Goal: Task Accomplishment & Management: Use online tool/utility

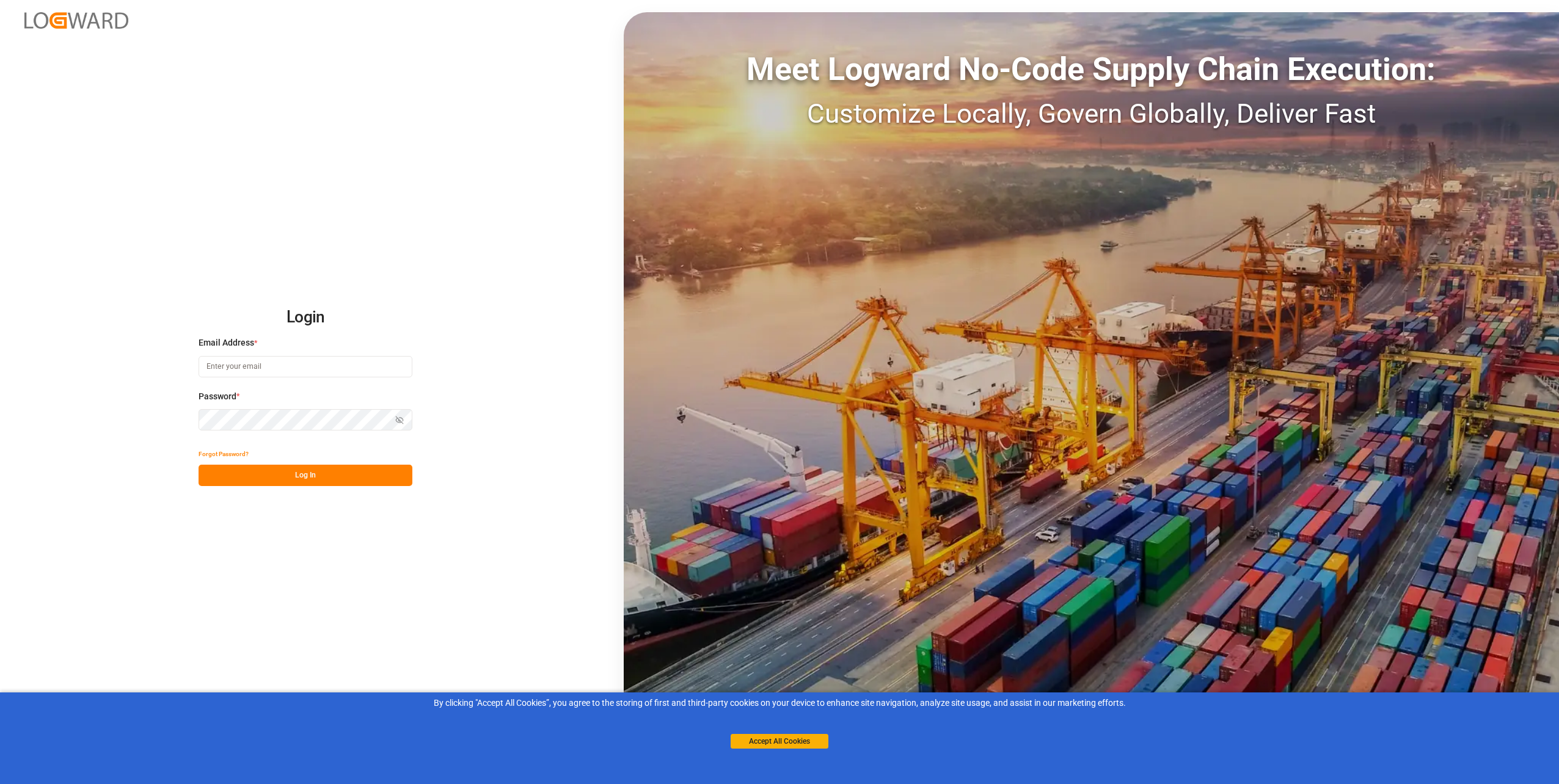
type input "[PERSON_NAME][EMAIL_ADDRESS][PERSON_NAME][DOMAIN_NAME]"
click at [278, 465] on button "Log In" at bounding box center [305, 475] width 213 height 21
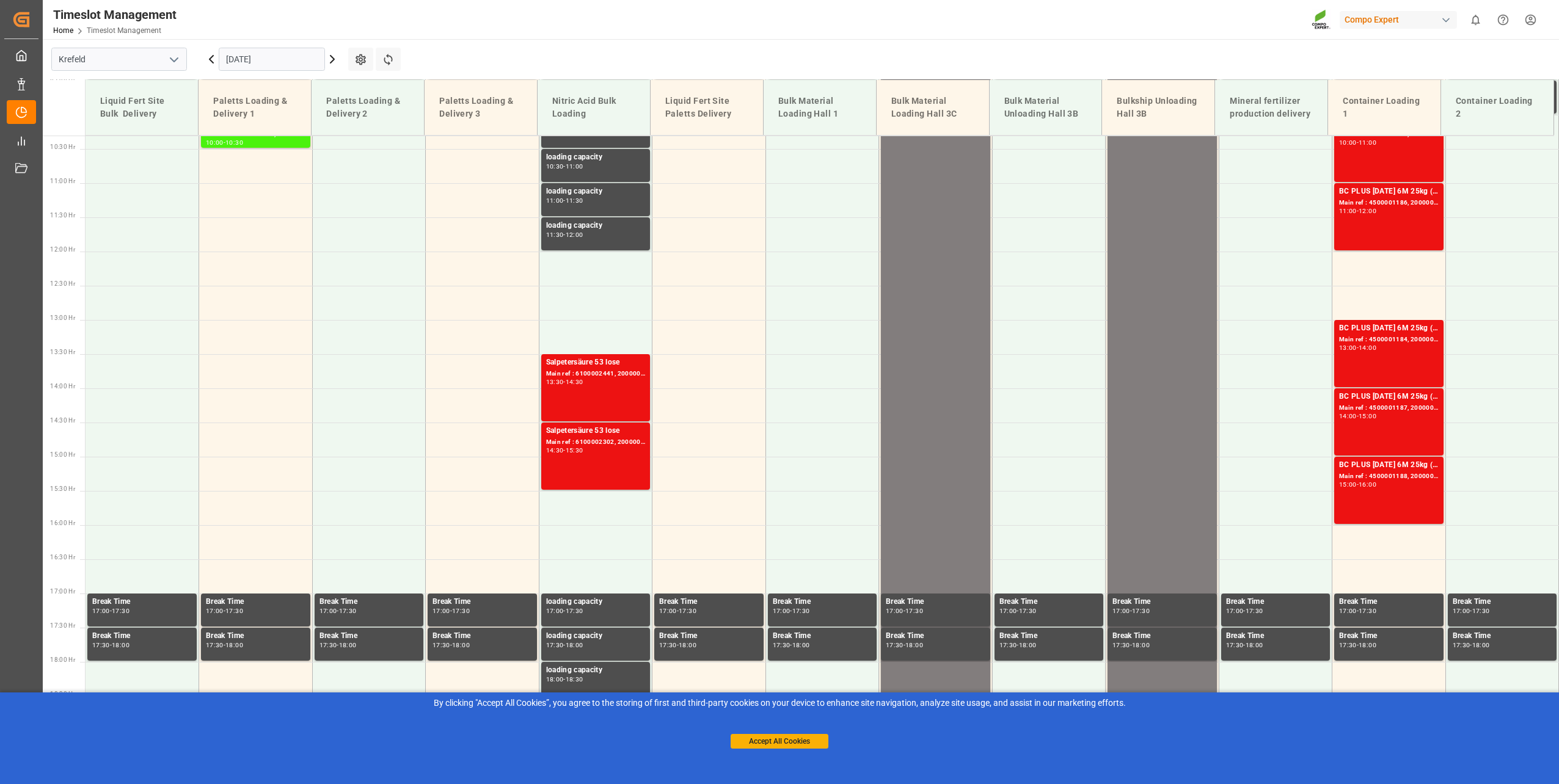
scroll to position [826, 0]
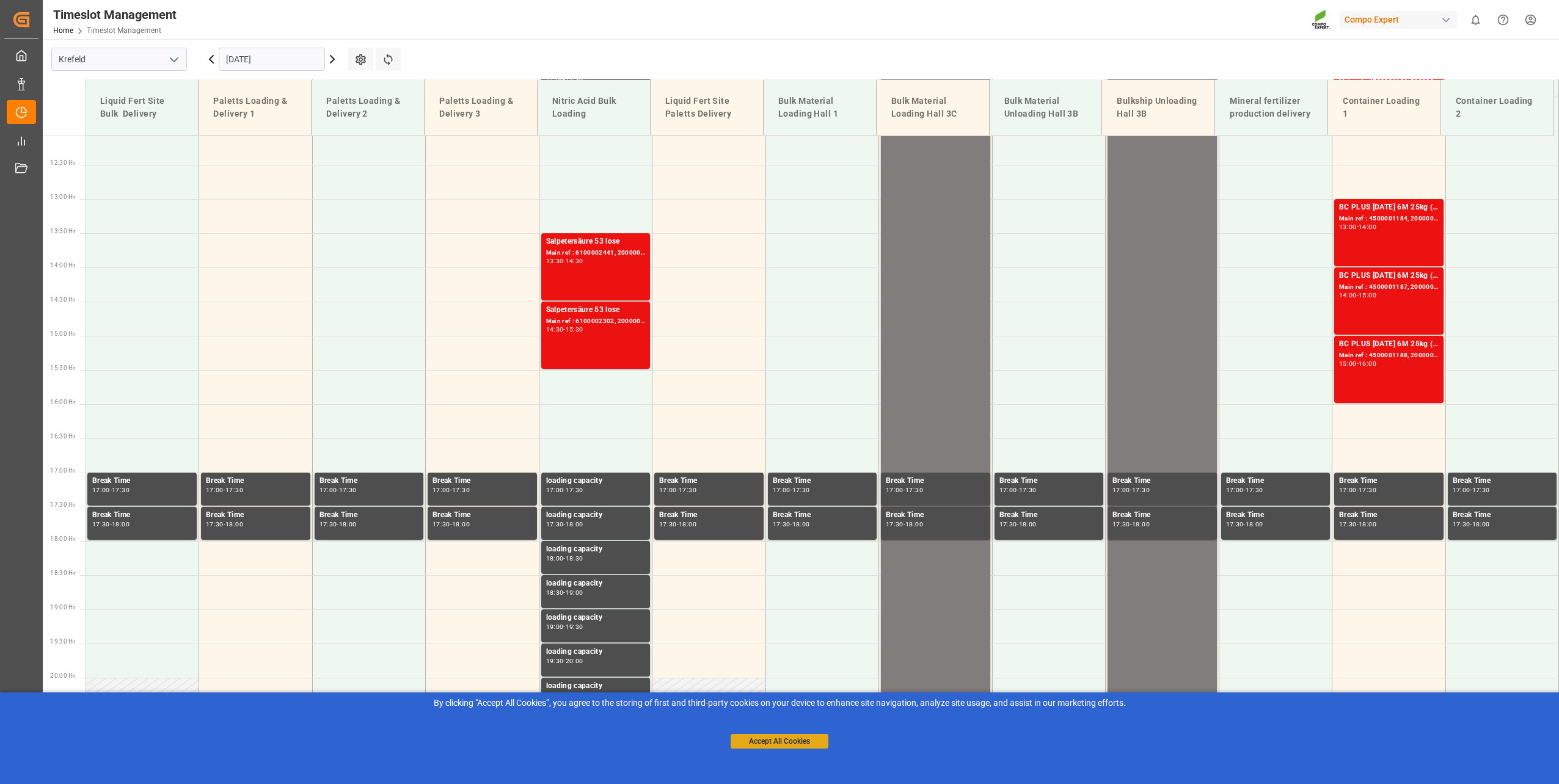
click at [785, 743] on button "Accept All Cookies" at bounding box center [779, 740] width 98 height 14
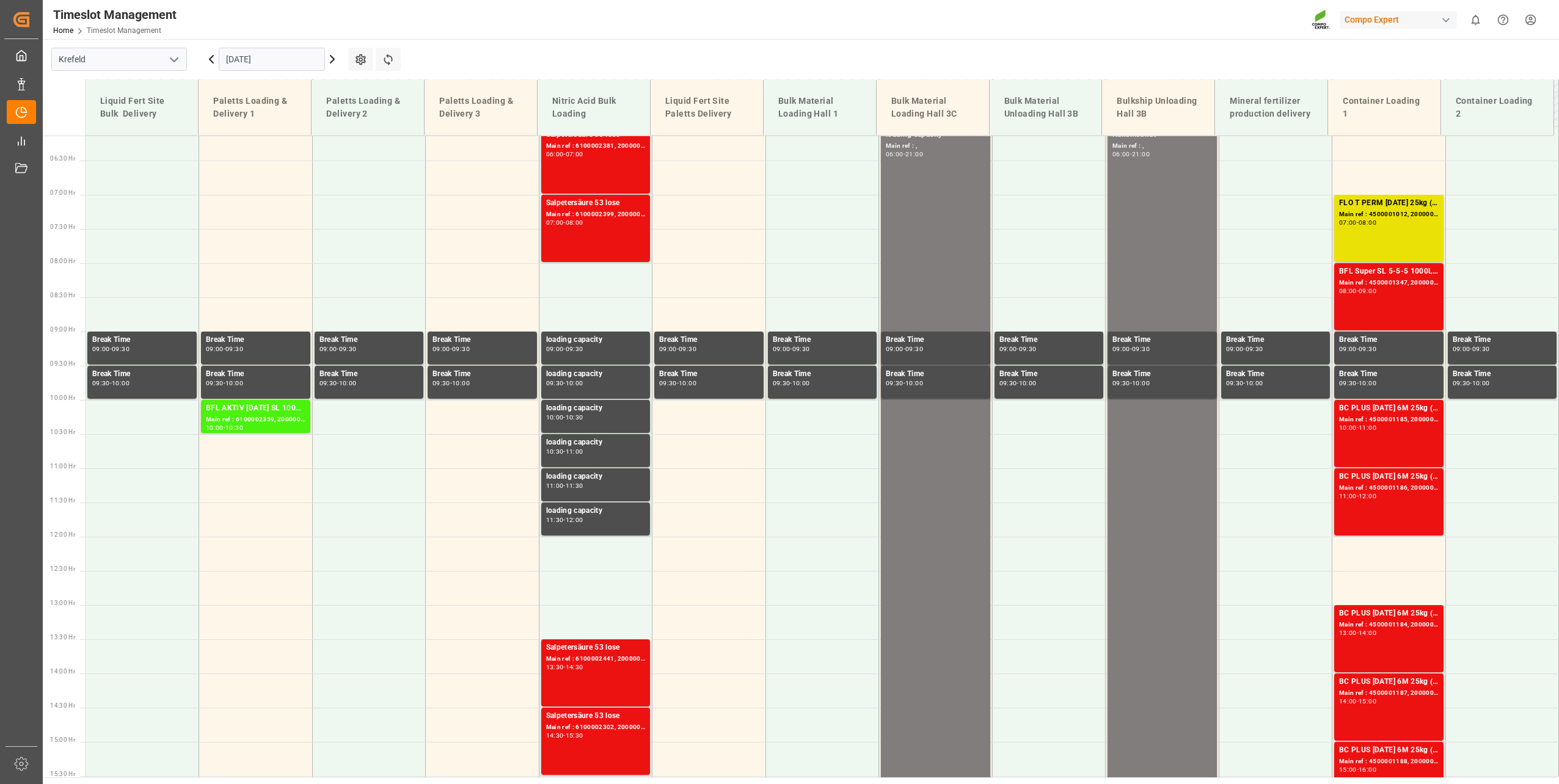
scroll to position [398, 0]
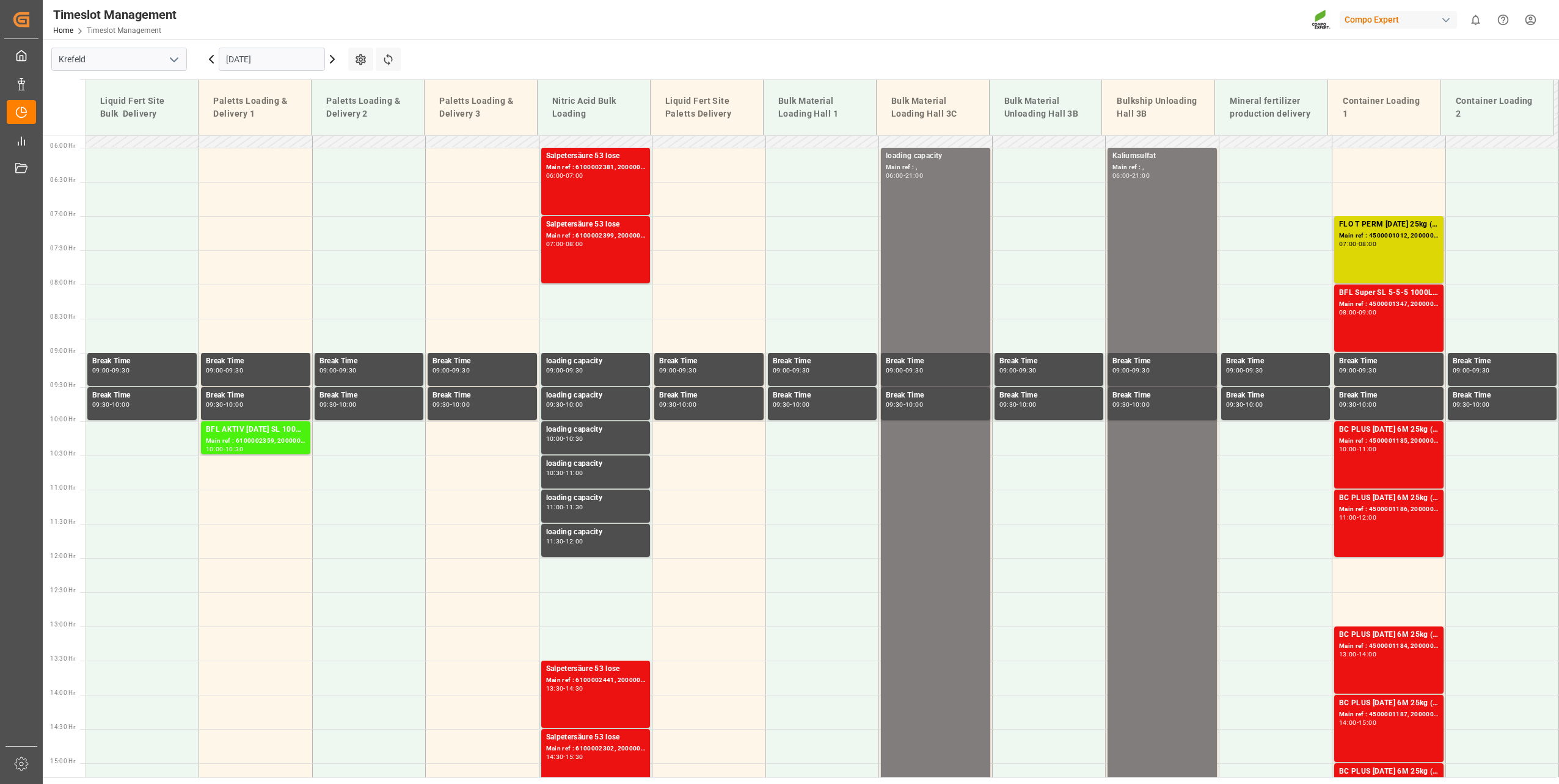
click at [1394, 263] on div "FLO T PERM [DATE] 25kg (x42) INT Main ref : 4500001012, 2000001047 07:00 - 08:00" at bounding box center [1389, 250] width 100 height 62
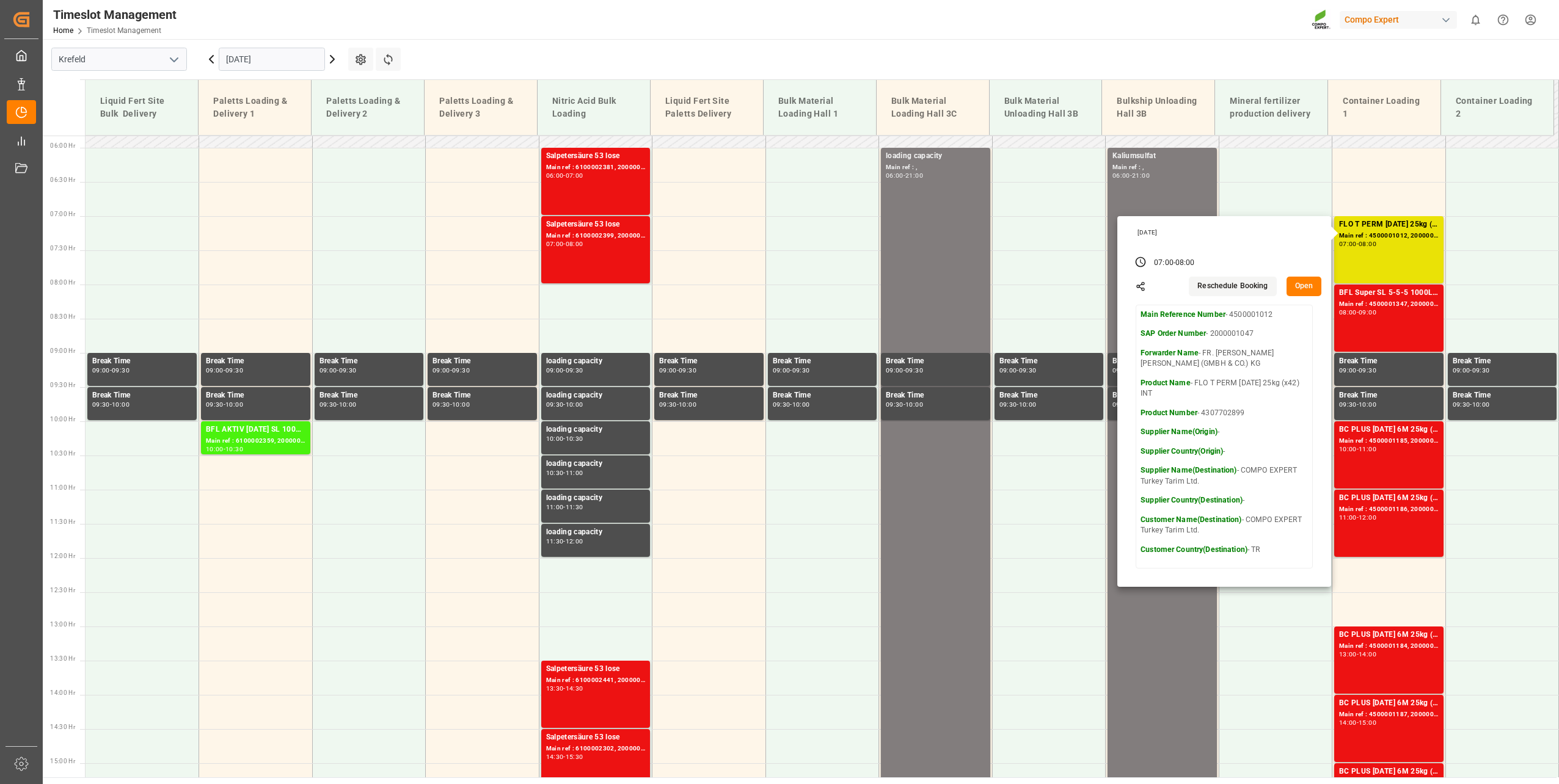
click at [276, 65] on input "[DATE]" at bounding box center [272, 59] width 106 height 23
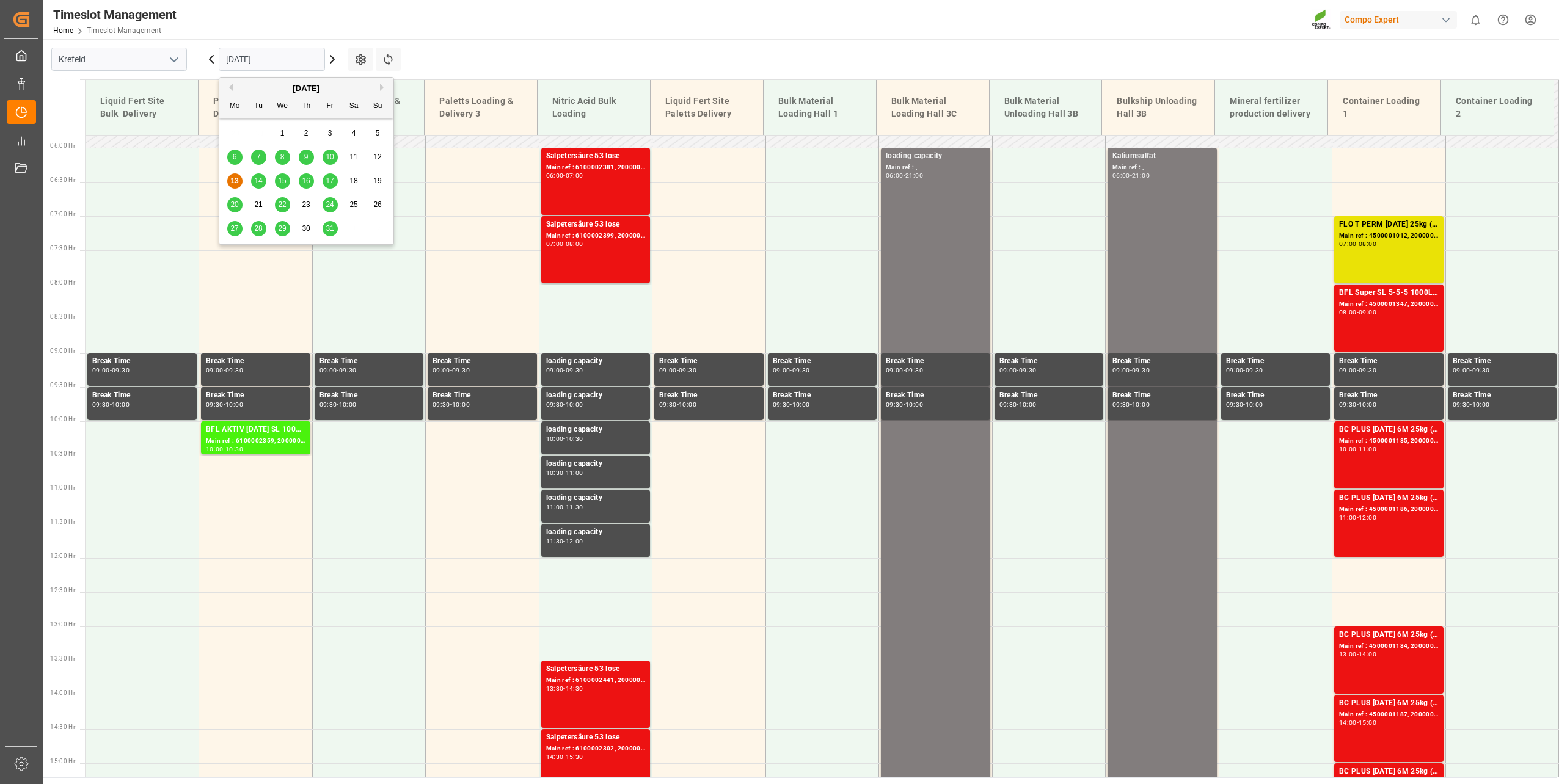
click at [264, 178] on div "14" at bounding box center [258, 181] width 15 height 14
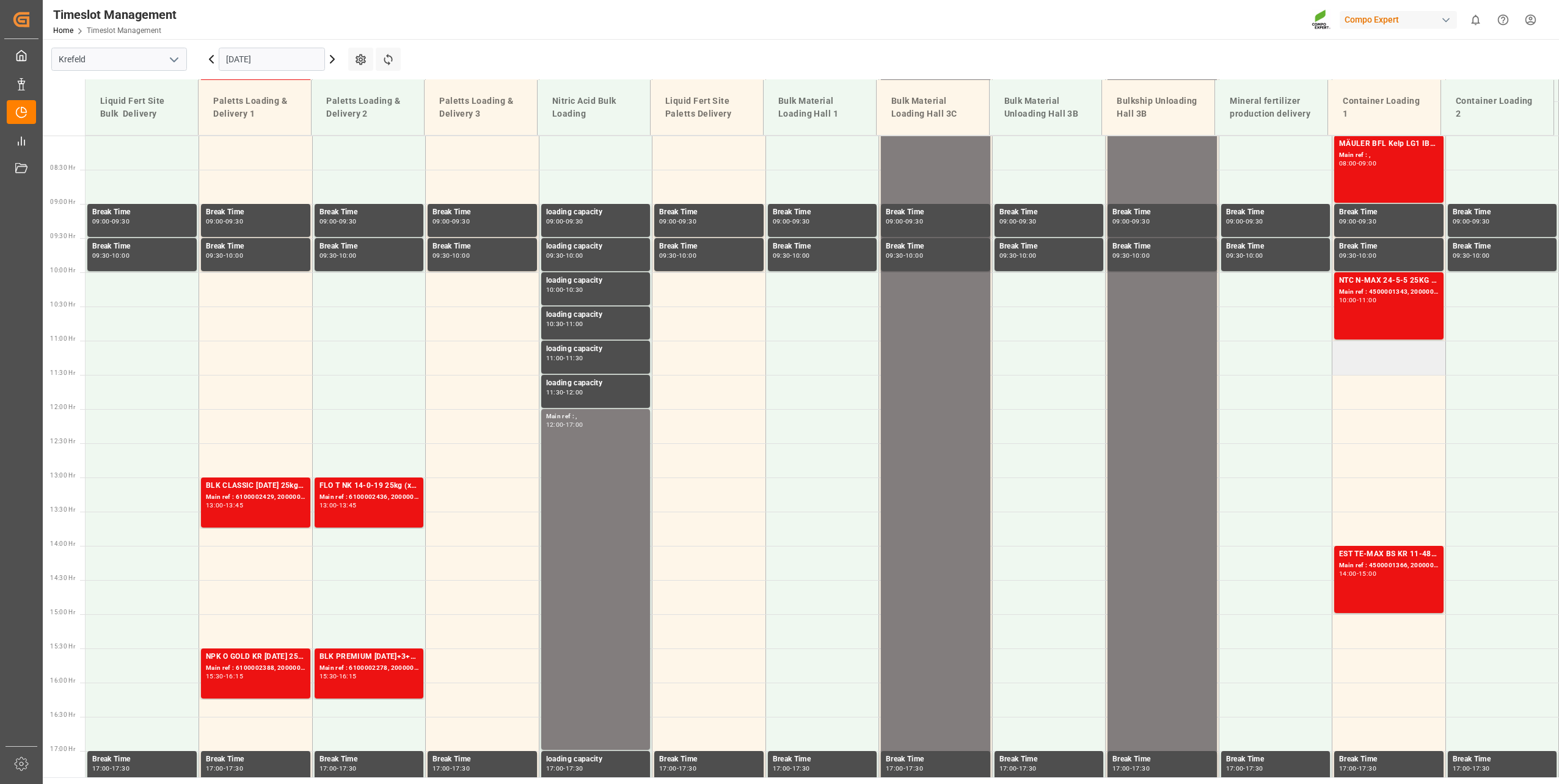
scroll to position [434, 0]
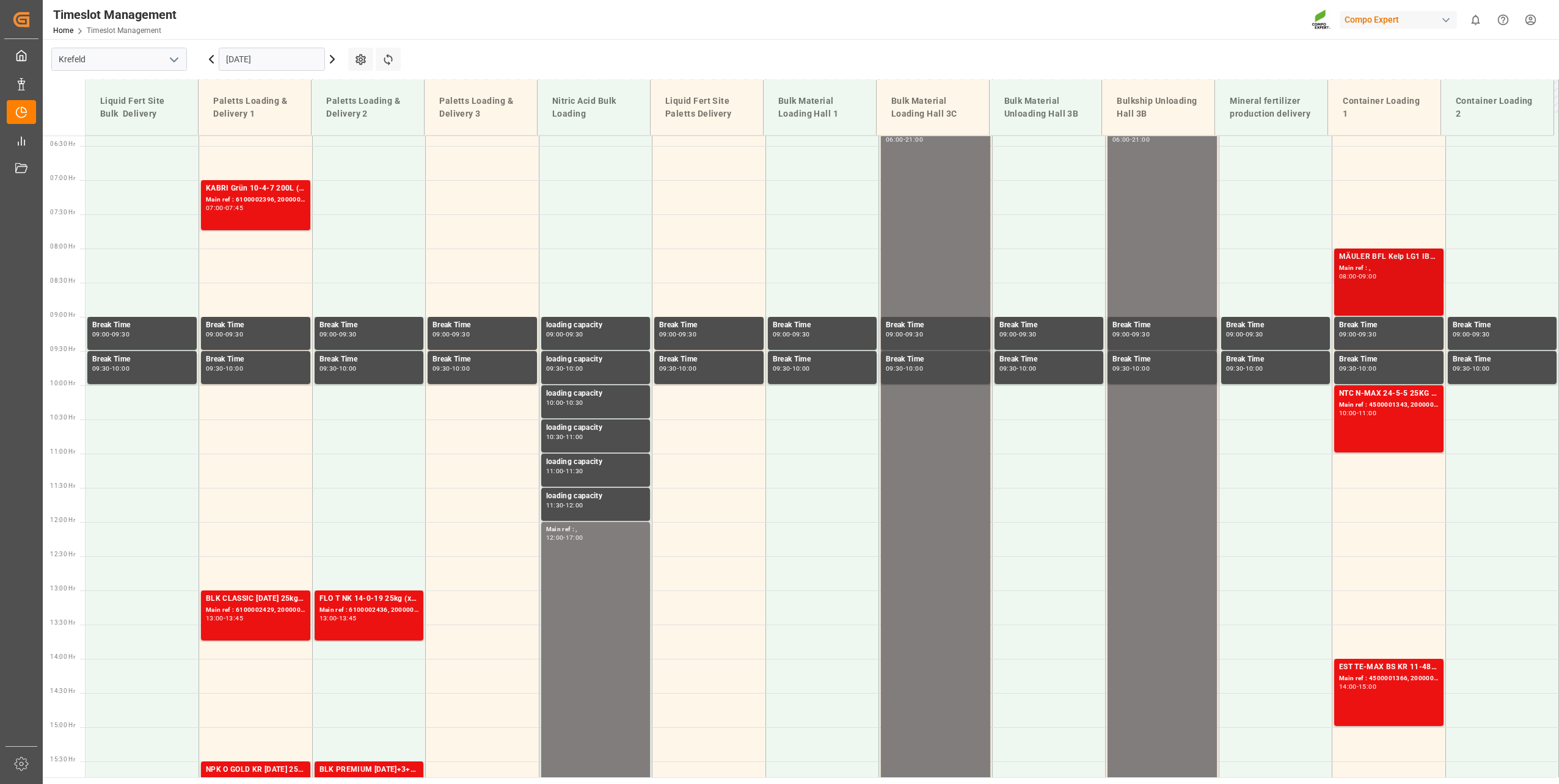
click at [1390, 267] on div "Main ref : ," at bounding box center [1389, 268] width 100 height 10
click at [1398, 422] on div "NTC N-MAX 24-5-5 25KG (x42) INT MTO Main ref : 4500001343, 2000001681 10:00 - 1…" at bounding box center [1389, 419] width 100 height 62
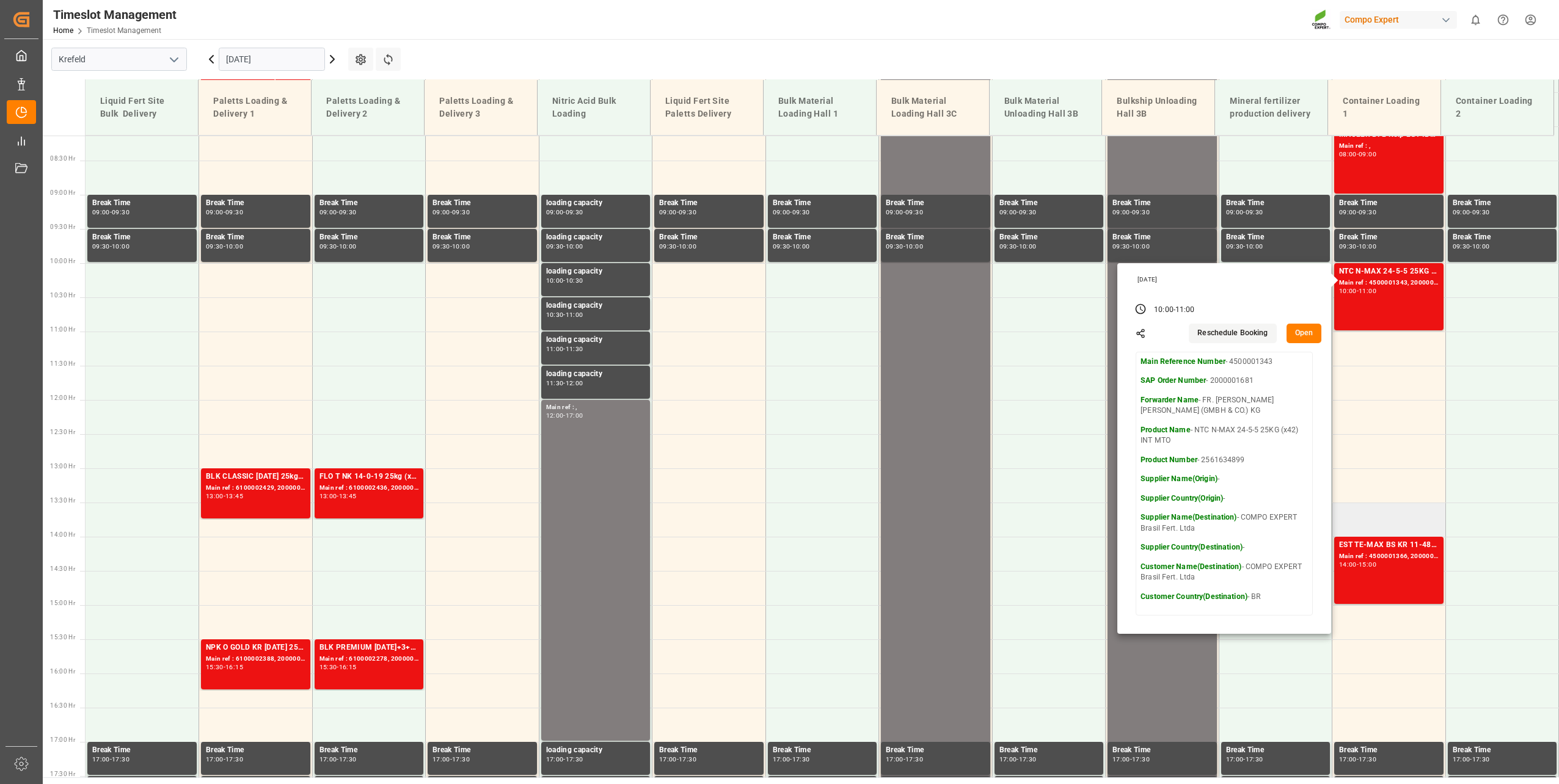
scroll to position [740, 0]
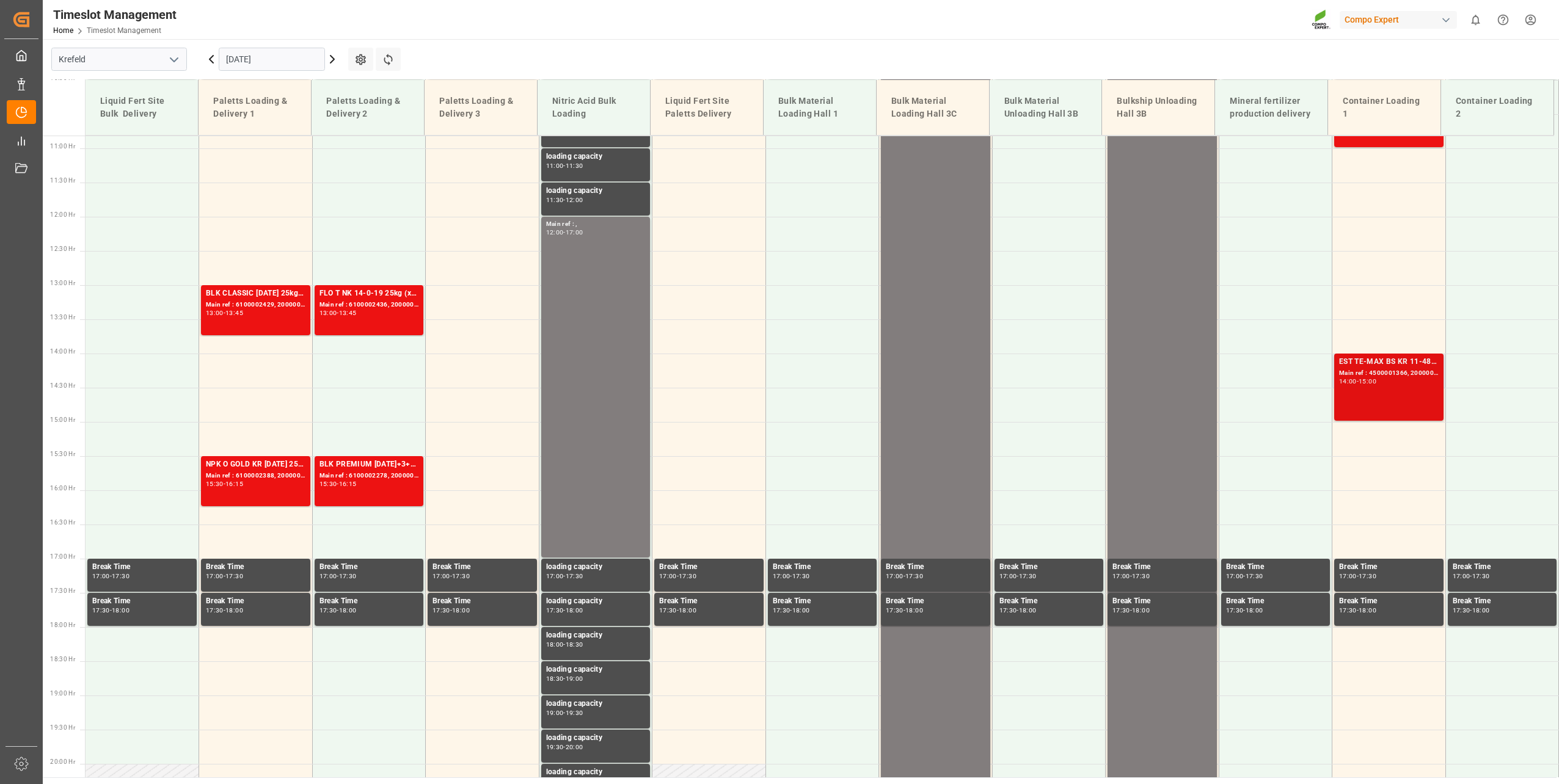
click at [1395, 387] on div "EST TE-MAX BS KR 11-48 1000kg BB Main ref : 4500001366, 2000001632 14:00 - 15:00" at bounding box center [1389, 387] width 100 height 62
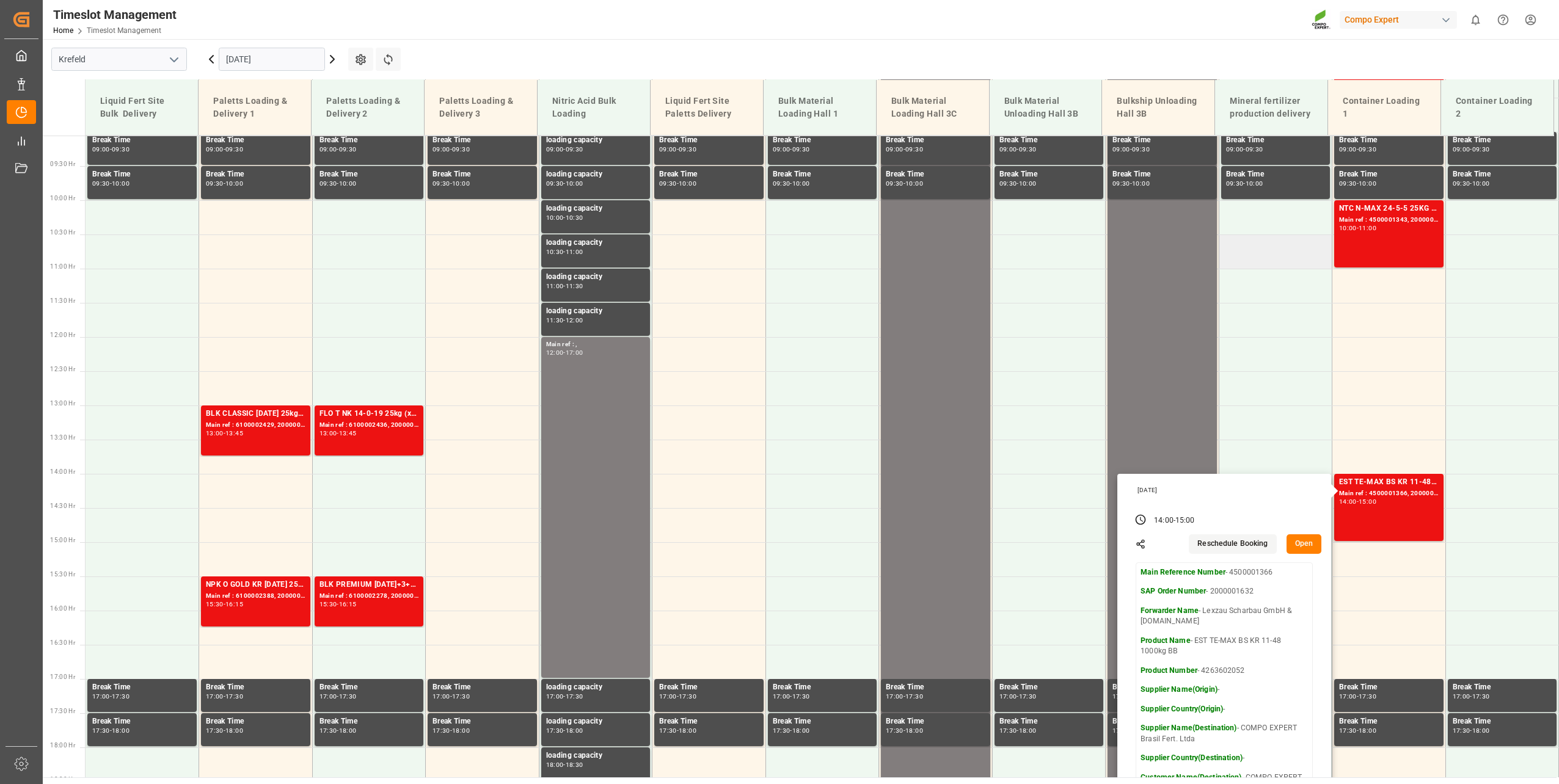
scroll to position [495, 0]
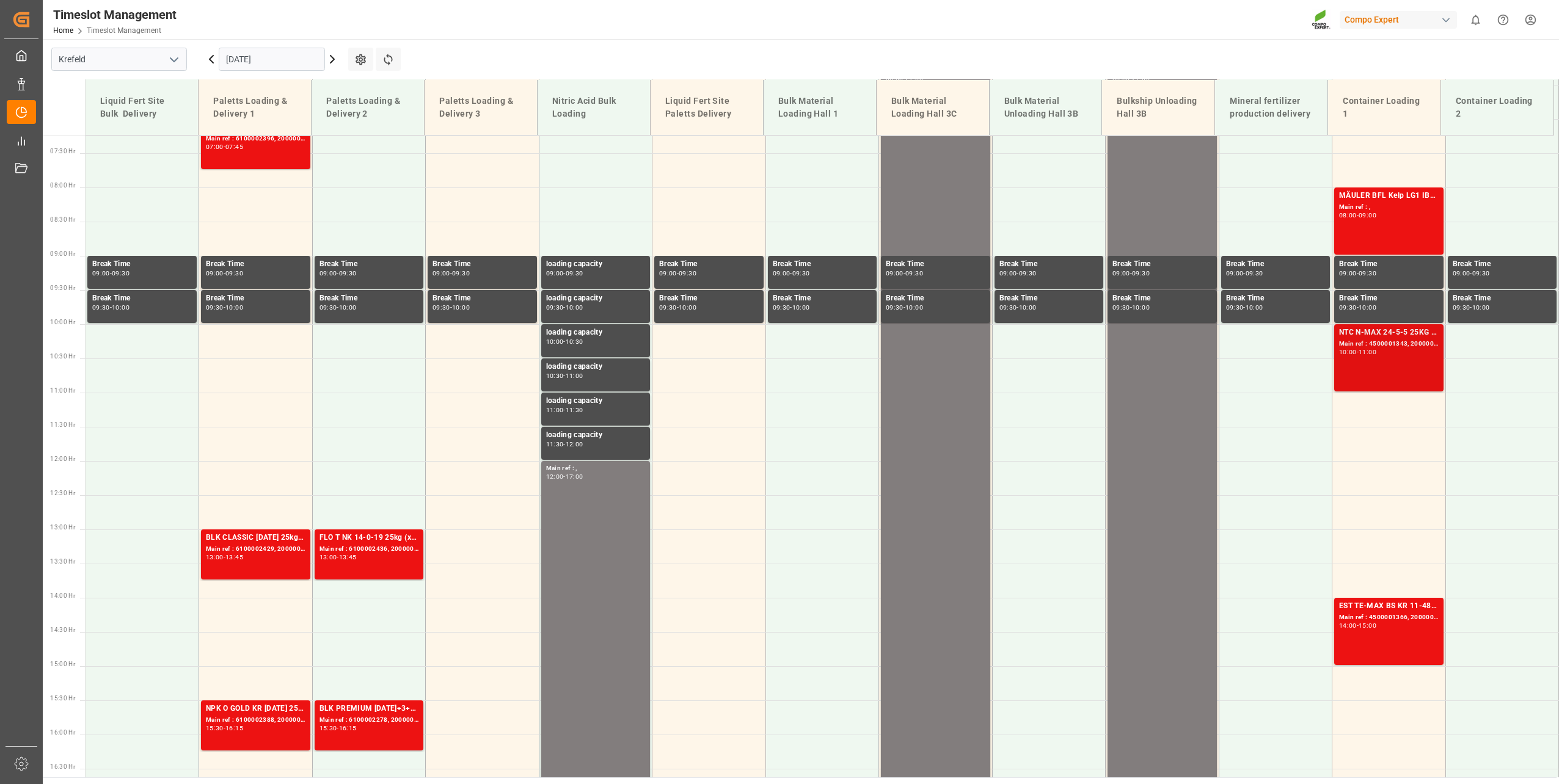
click at [1389, 348] on div "Main ref : 4500001343, 2000001681" at bounding box center [1389, 344] width 100 height 10
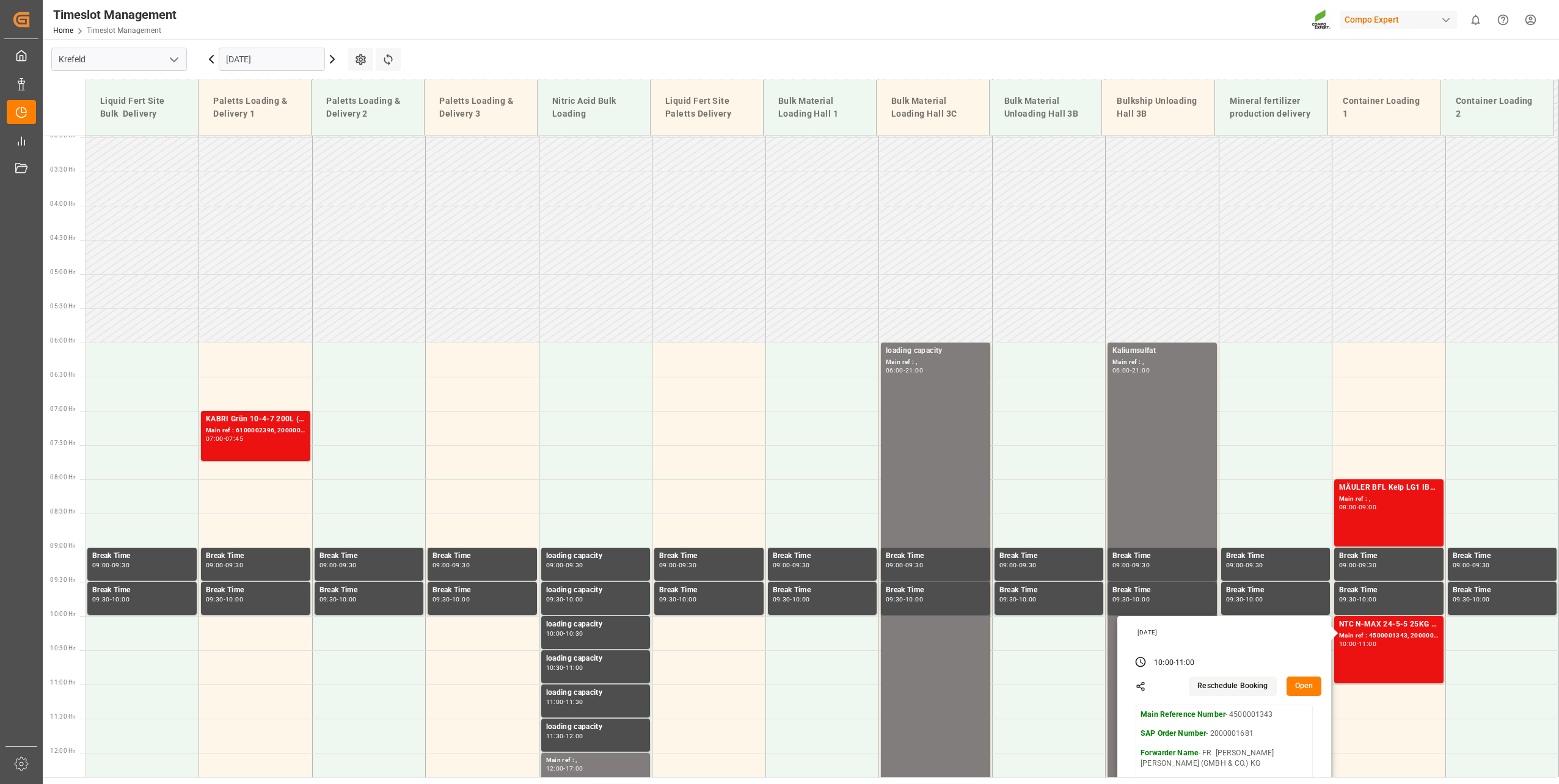
scroll to position [190, 0]
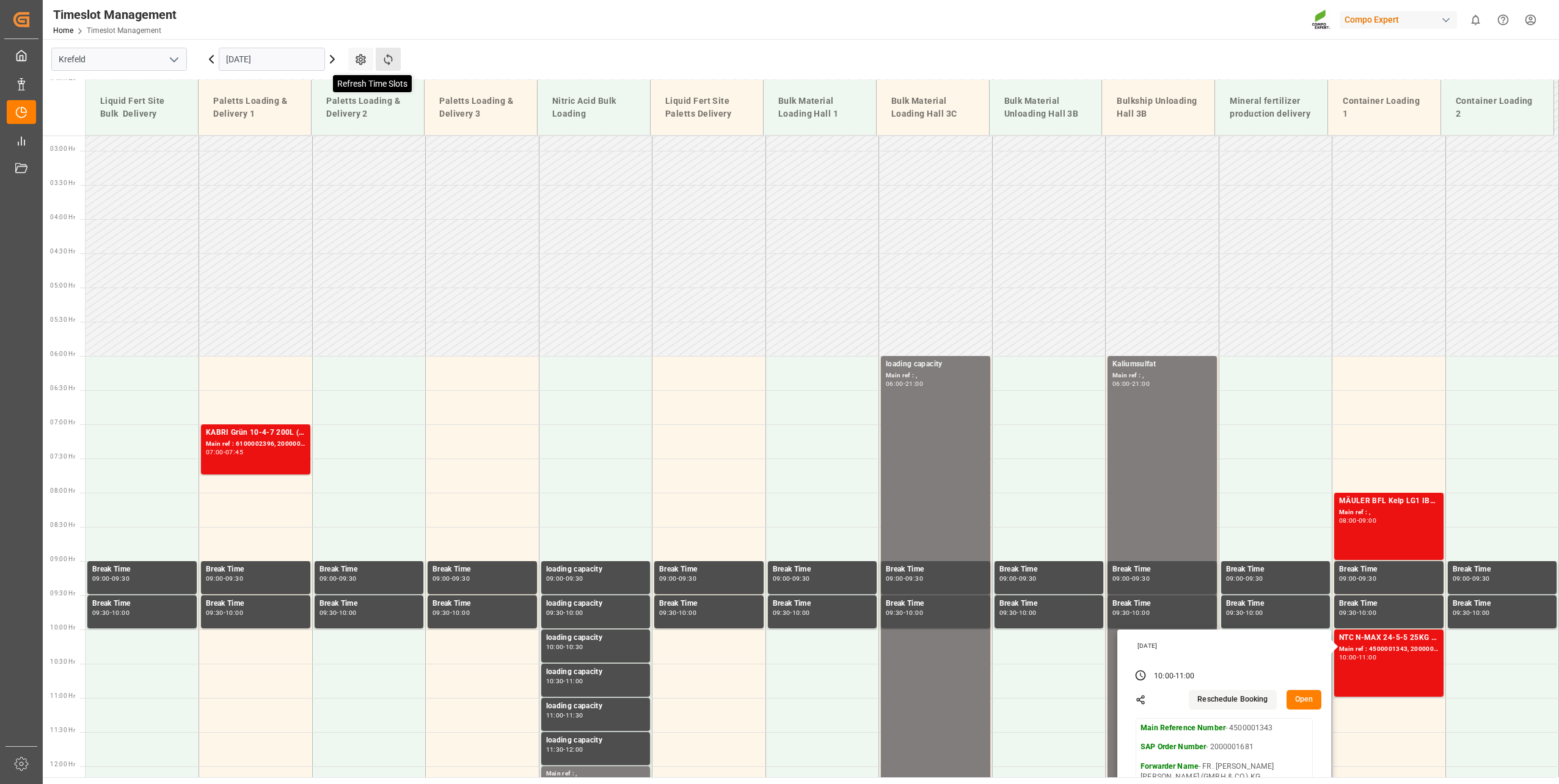
click at [394, 61] on icon at bounding box center [388, 59] width 13 height 13
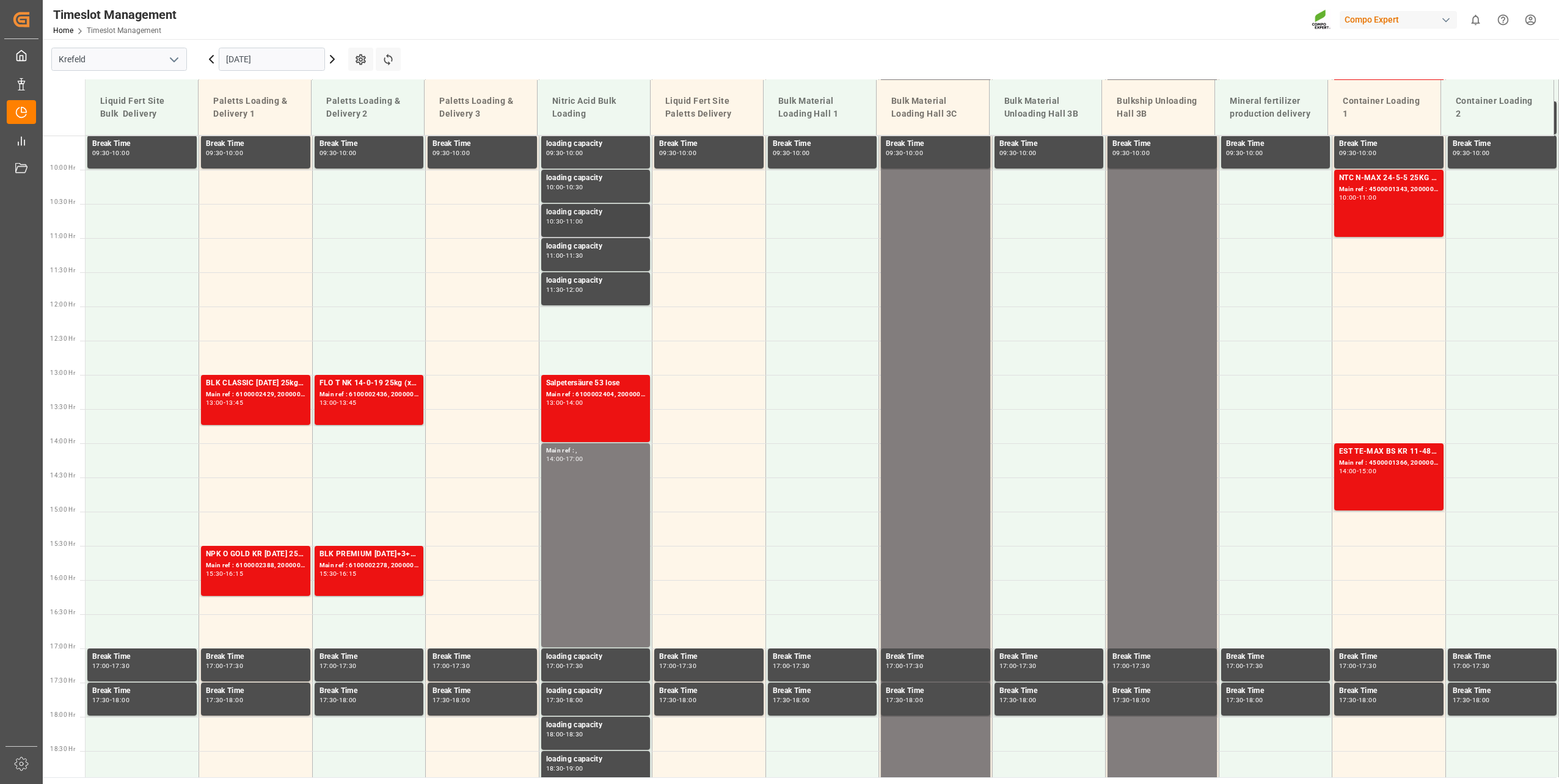
scroll to position [344, 0]
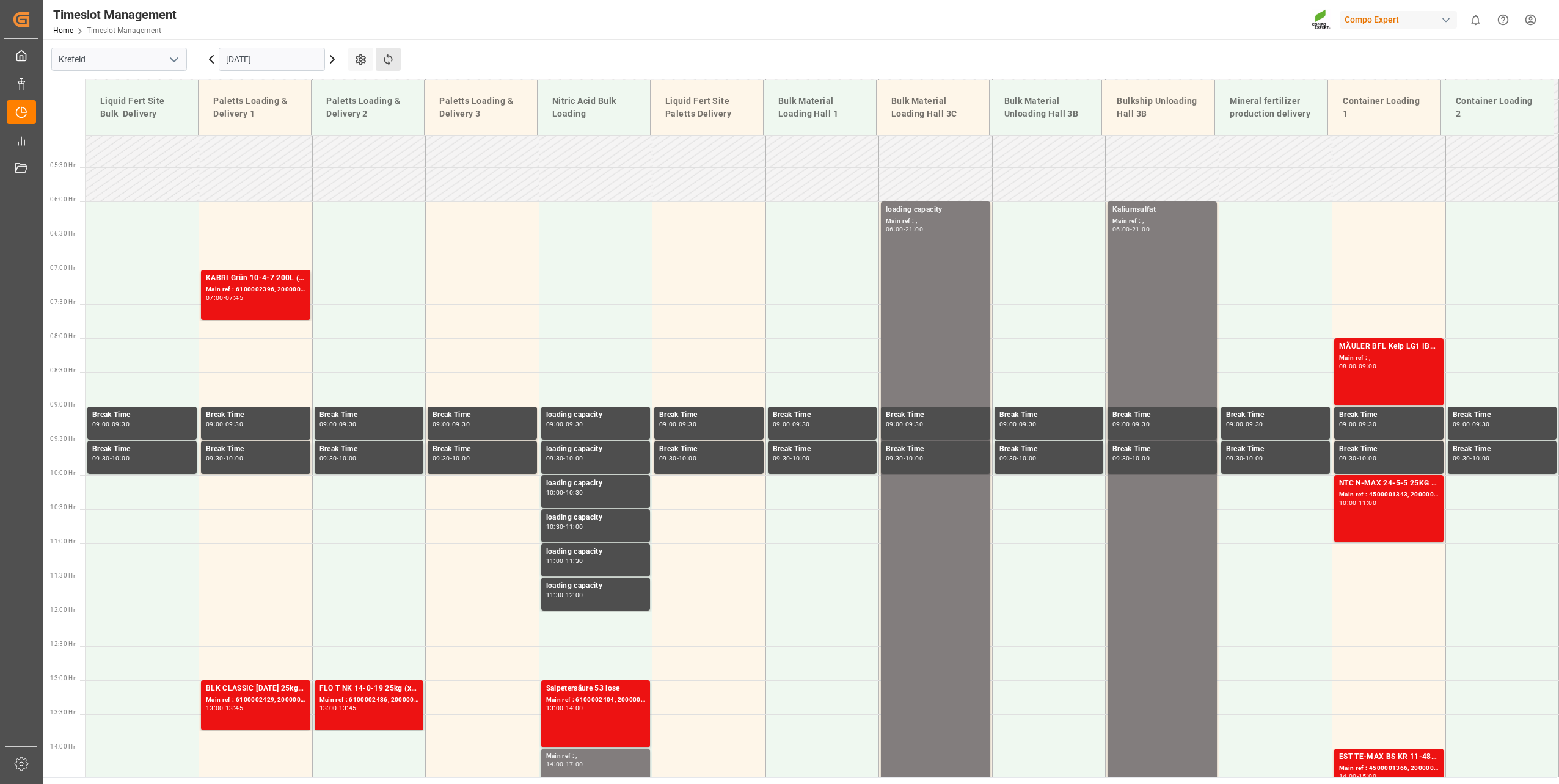
click at [378, 61] on button "Refresh Time Slots" at bounding box center [388, 59] width 25 height 23
click at [756, 56] on main "[GEOGRAPHIC_DATA] [DATE] Settings Refresh Time Slots Liquid Fert Site Bulk Deli…" at bounding box center [799, 408] width 1513 height 738
click at [387, 56] on icon at bounding box center [387, 59] width 9 height 12
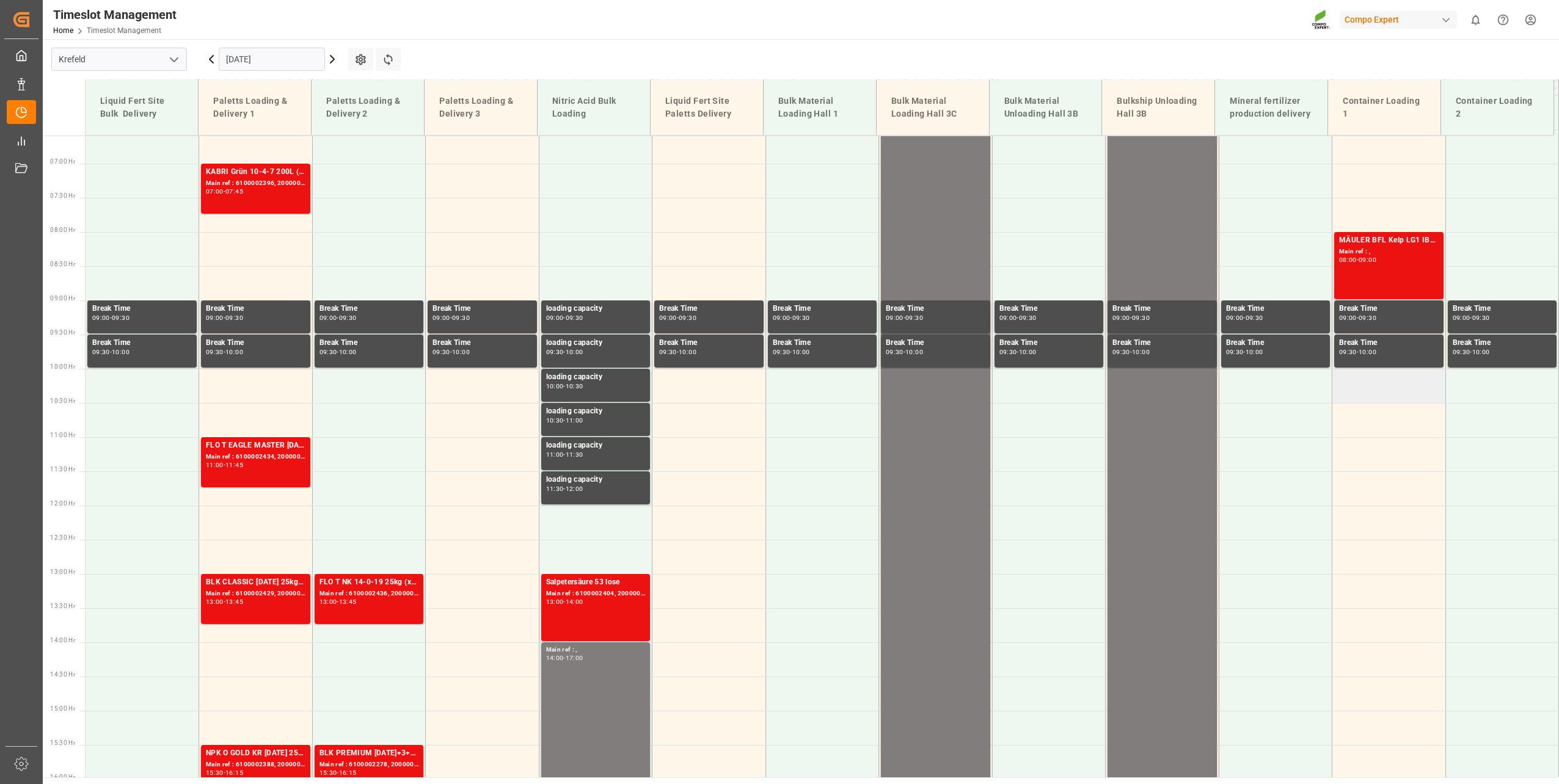
scroll to position [389, 0]
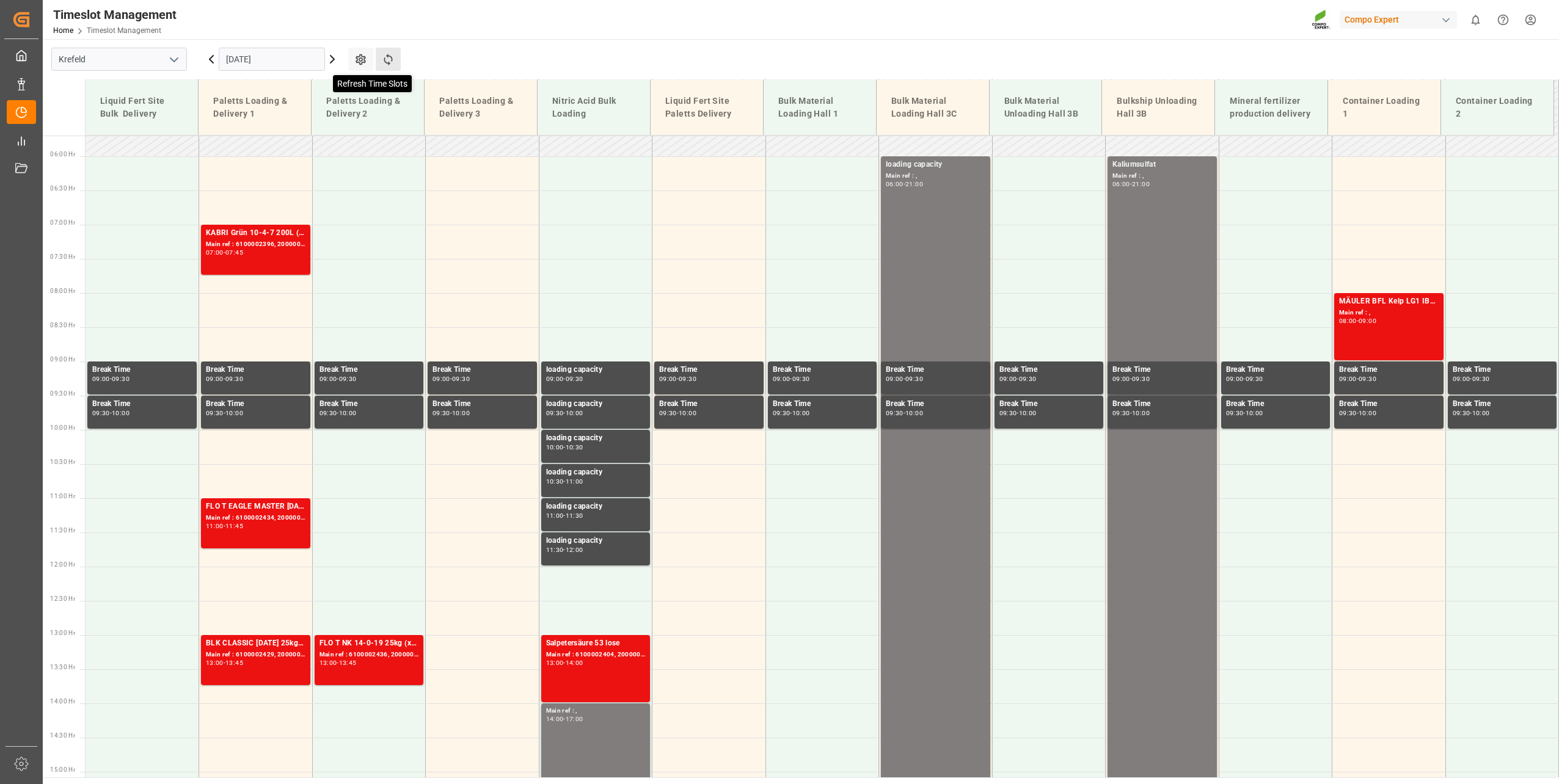
click at [391, 61] on icon at bounding box center [387, 59] width 9 height 12
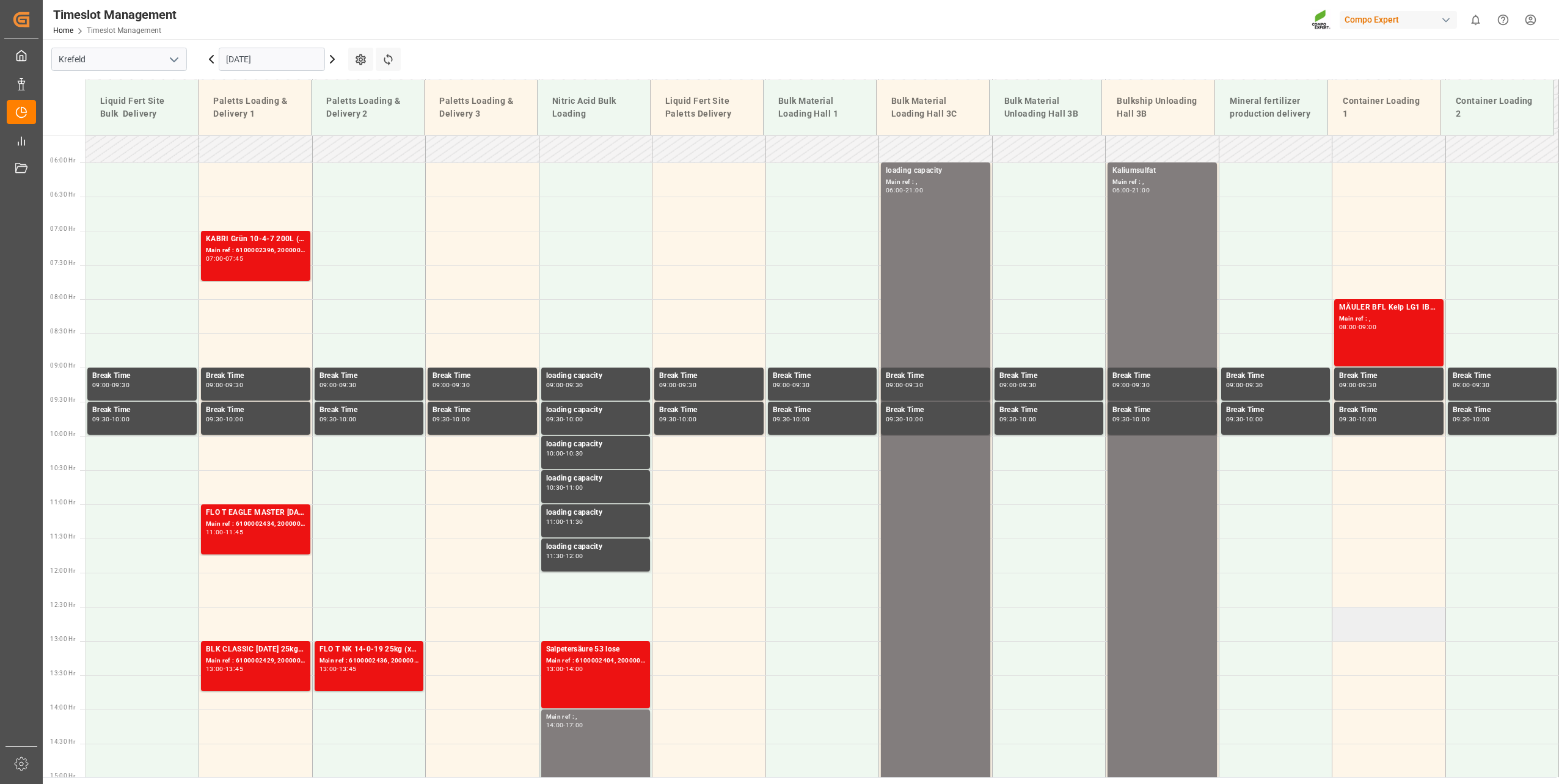
scroll to position [412, 0]
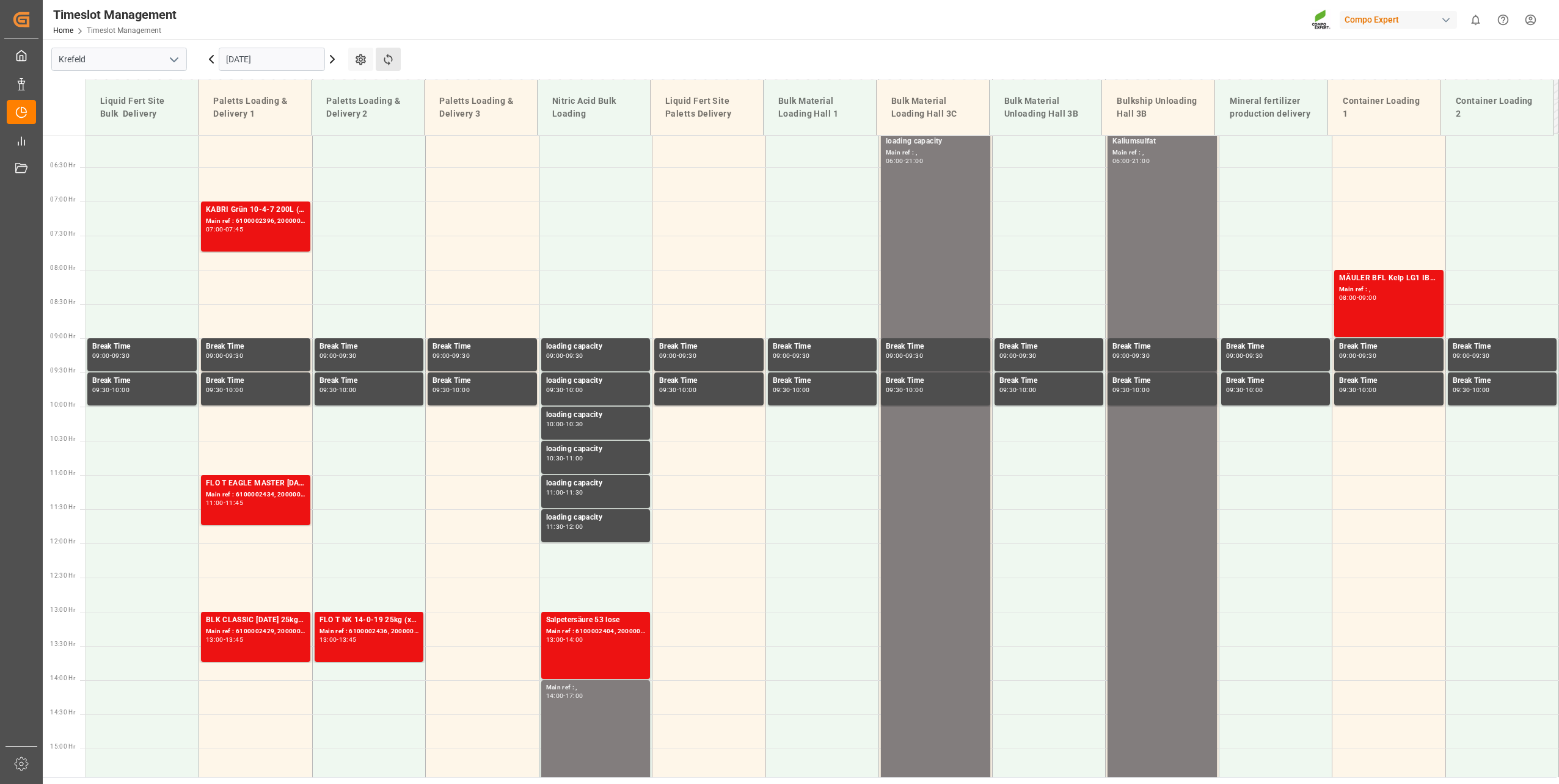
click at [395, 57] on button "Refresh Time Slots" at bounding box center [388, 59] width 25 height 23
click at [244, 220] on div "Main ref : 6100002396, 2000001900" at bounding box center [256, 221] width 100 height 10
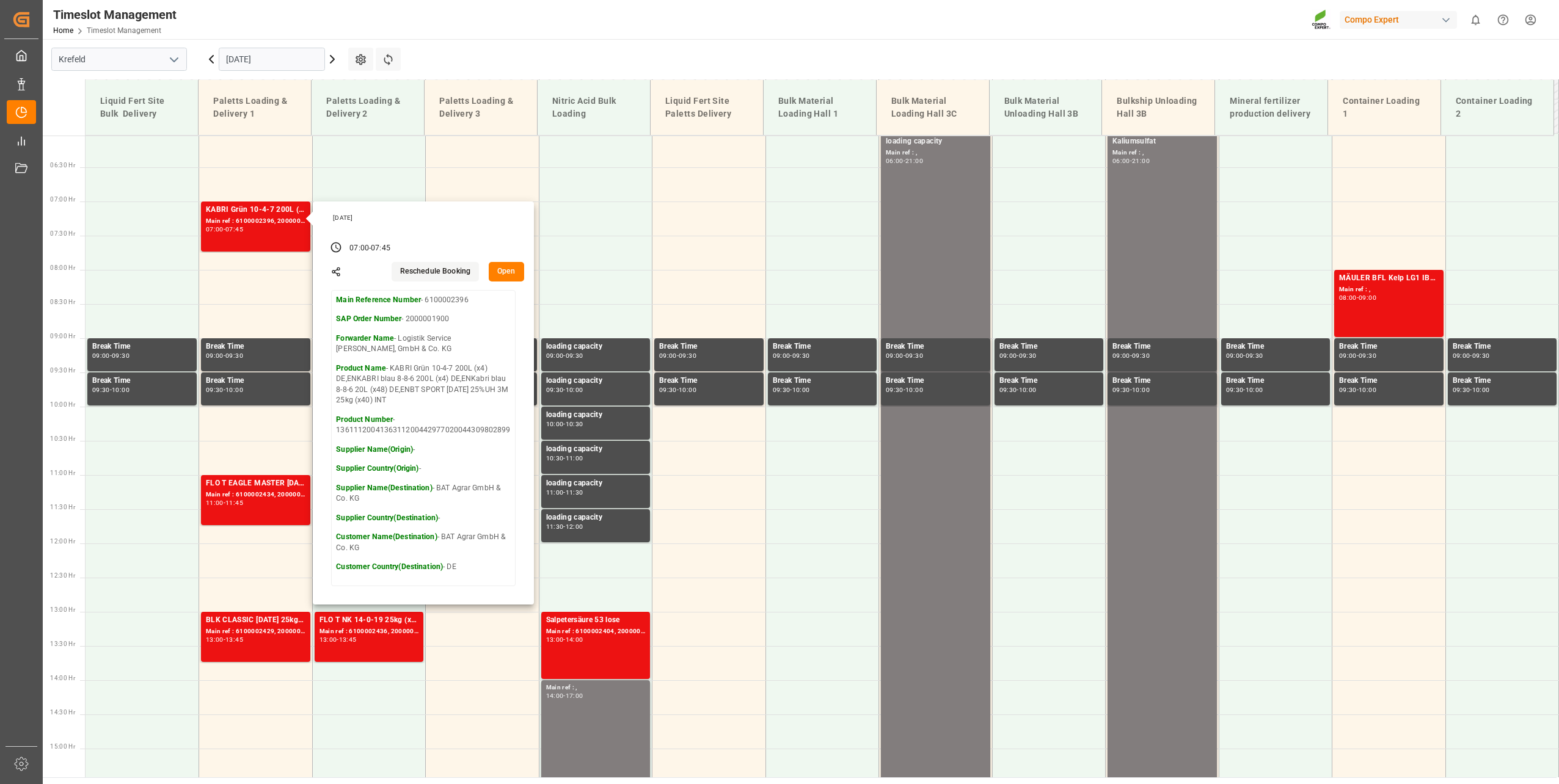
click at [457, 50] on main "[GEOGRAPHIC_DATA] [DATE] Settings Refresh Time Slots Liquid Fert Site Bulk Deli…" at bounding box center [799, 408] width 1513 height 738
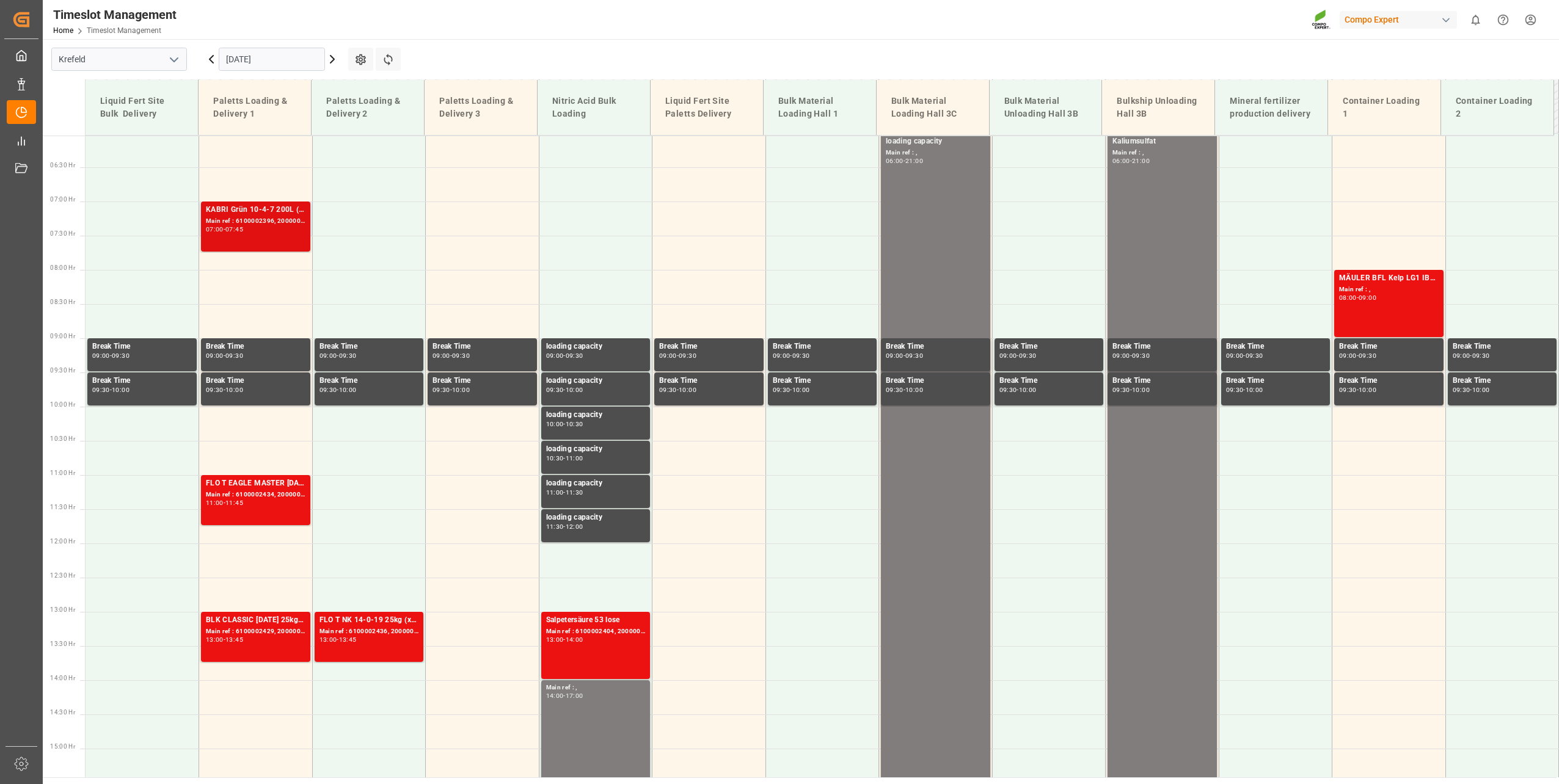
click at [278, 219] on div "Main ref : 6100002396, 2000001900" at bounding box center [256, 221] width 100 height 10
click at [237, 514] on div "FLO T EAGLE MASTER [DATE] 25kg(x40) INTNTC PREMIUM [DATE] 25kg (x42) INT Main r…" at bounding box center [256, 500] width 100 height 45
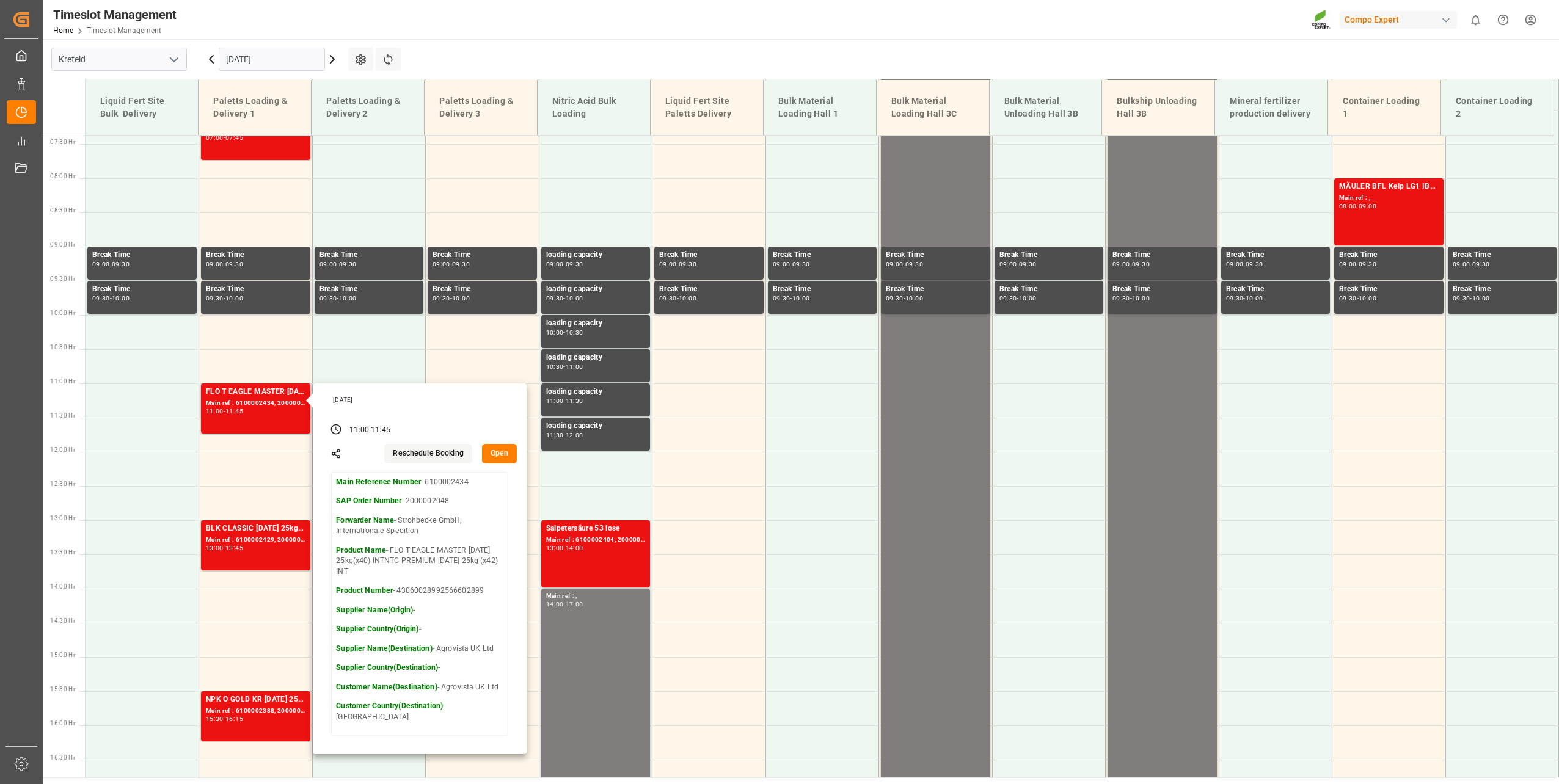
scroll to position [535, 0]
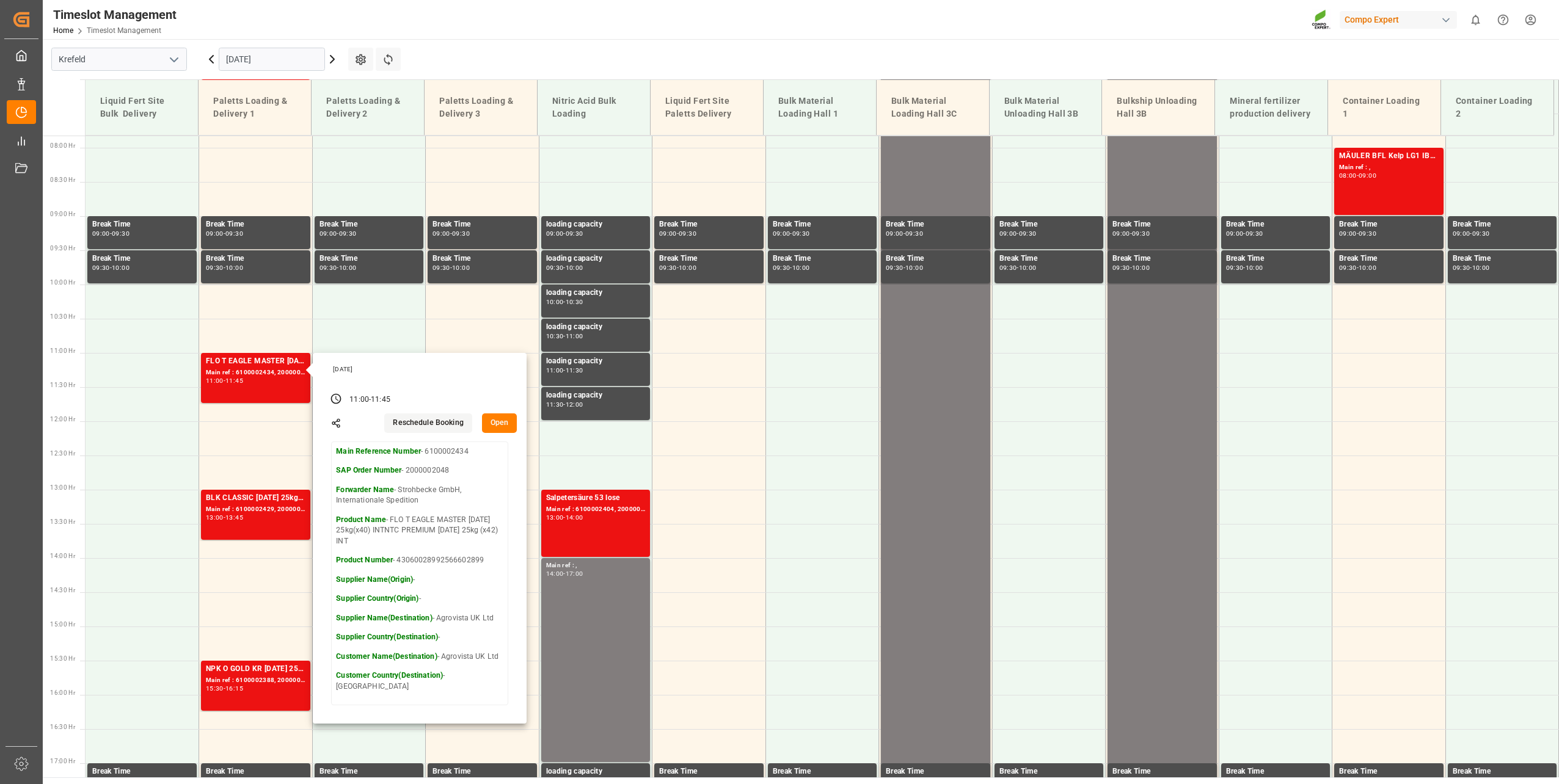
click at [441, 27] on div "Timeslot Management Home Timeslot Management Compo Expert 0 Notifications Only …" at bounding box center [796, 19] width 1524 height 39
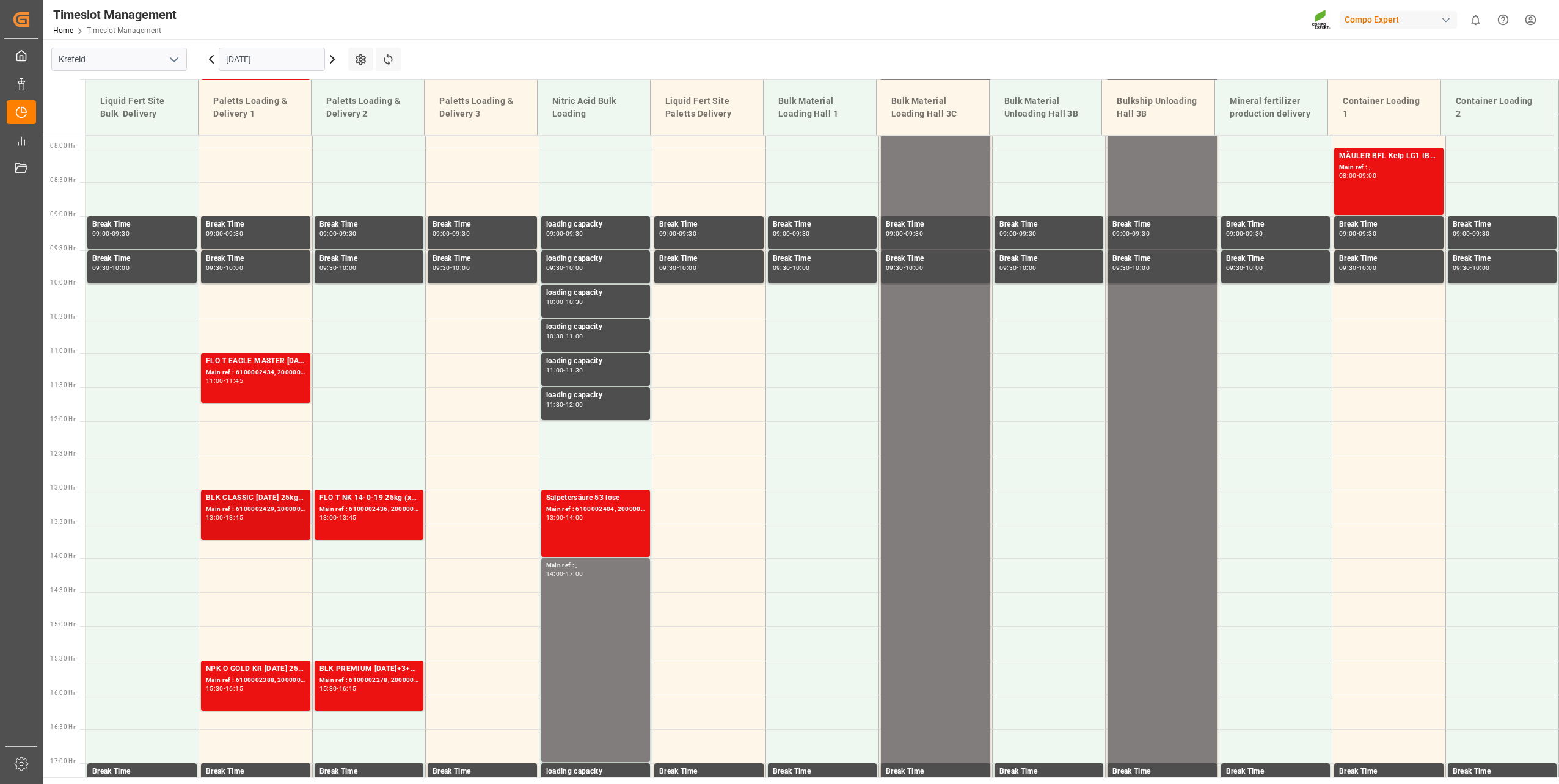
click at [245, 522] on div "BLK CLASSIC [DATE] 25kg(x40)D,EN,PL,FNL Main ref : 6100002429, 2000001808 13:00…" at bounding box center [256, 515] width 100 height 45
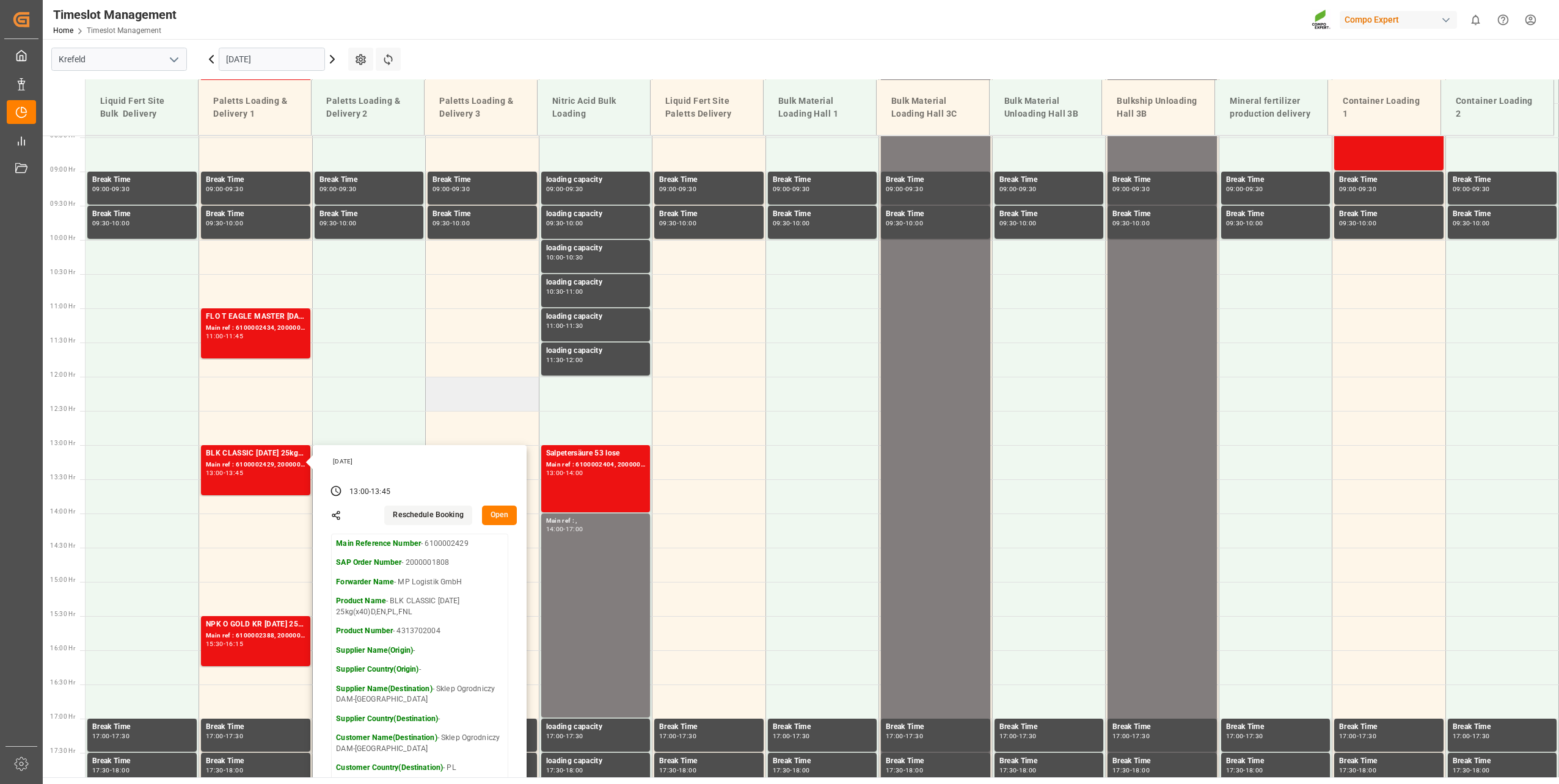
scroll to position [718, 0]
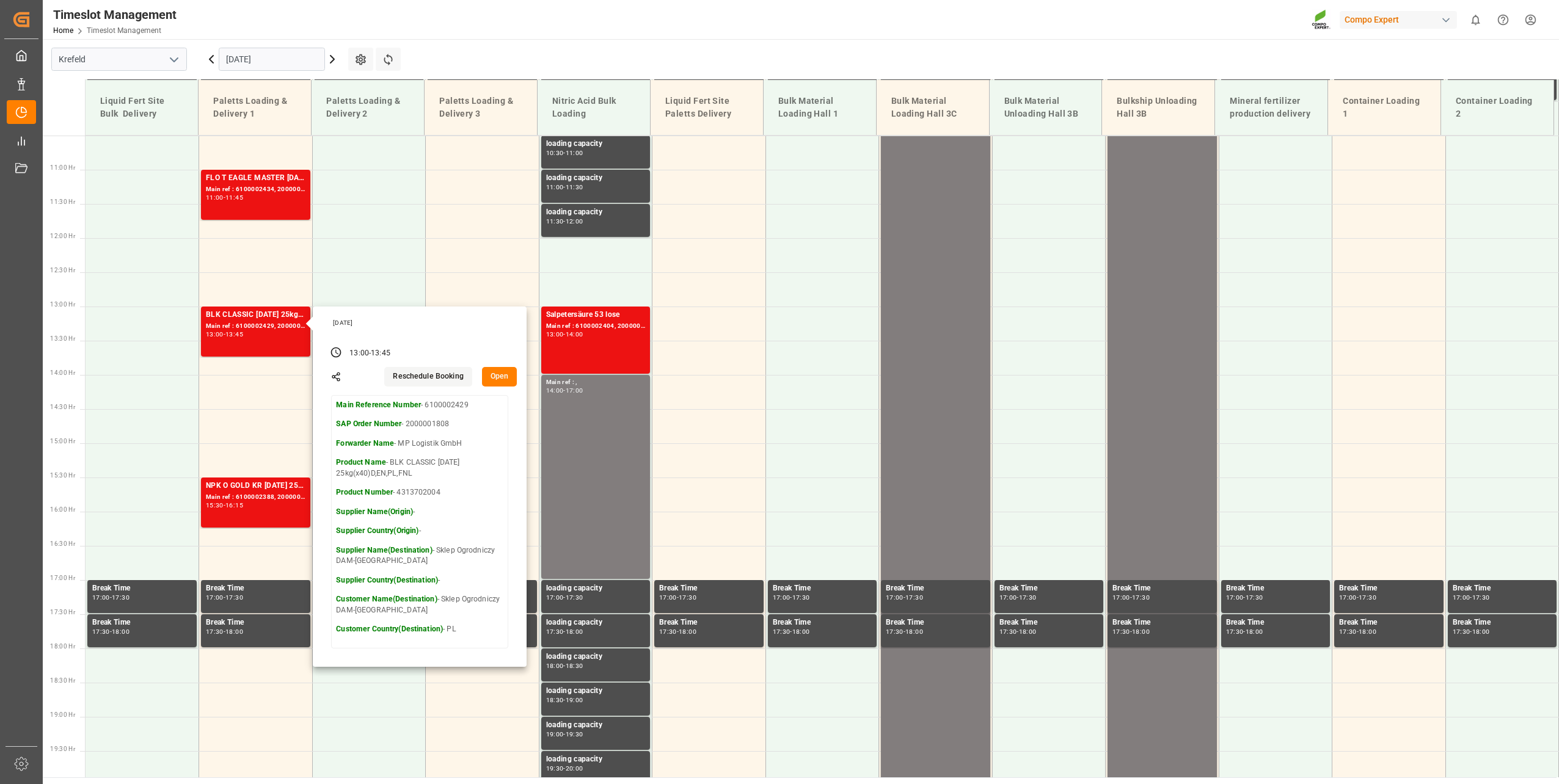
click at [742, 33] on div "Timeslot Management Home Timeslot Management Compo Expert 0 Notifications Only …" at bounding box center [796, 19] width 1524 height 39
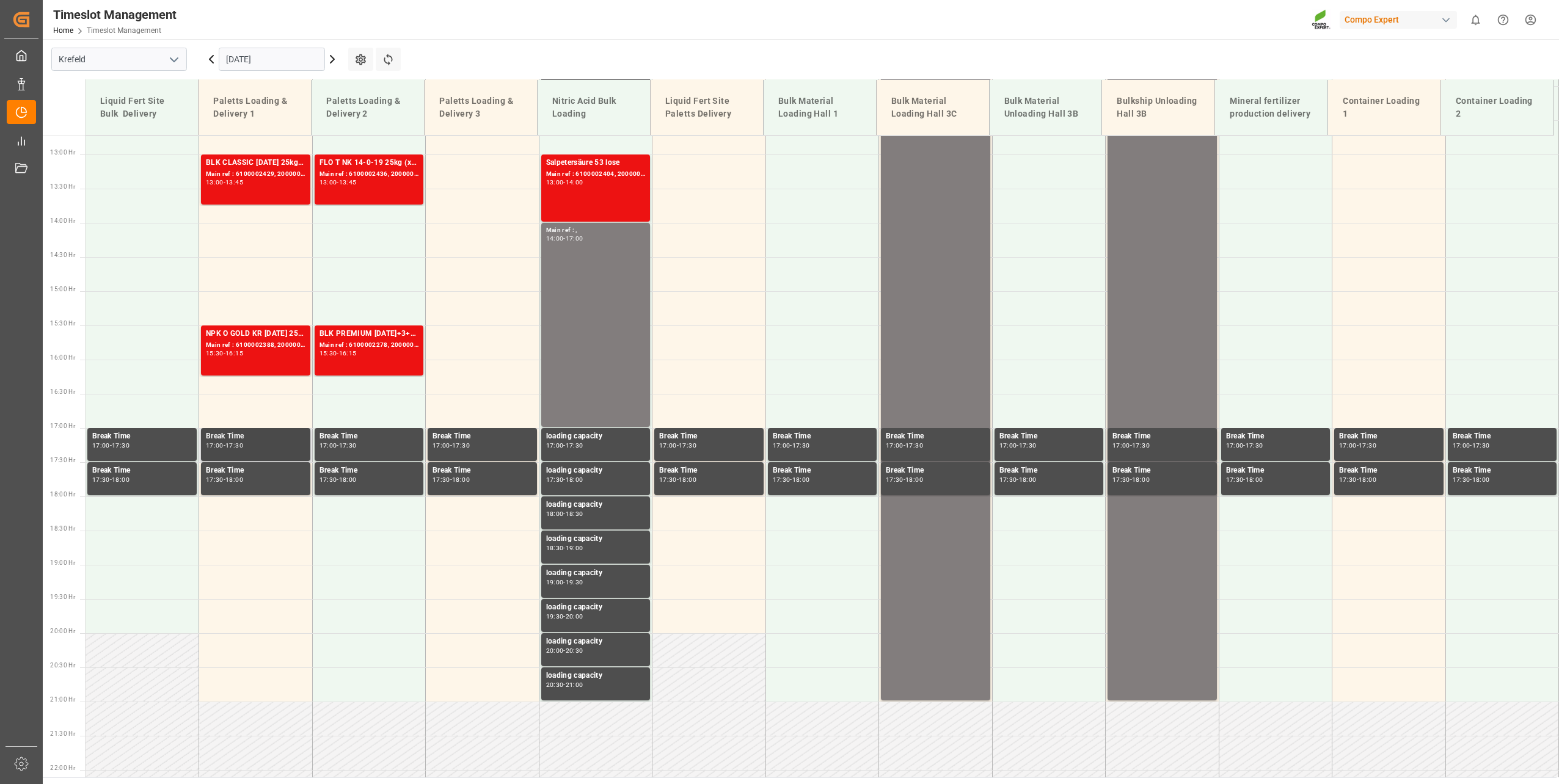
scroll to position [840, 0]
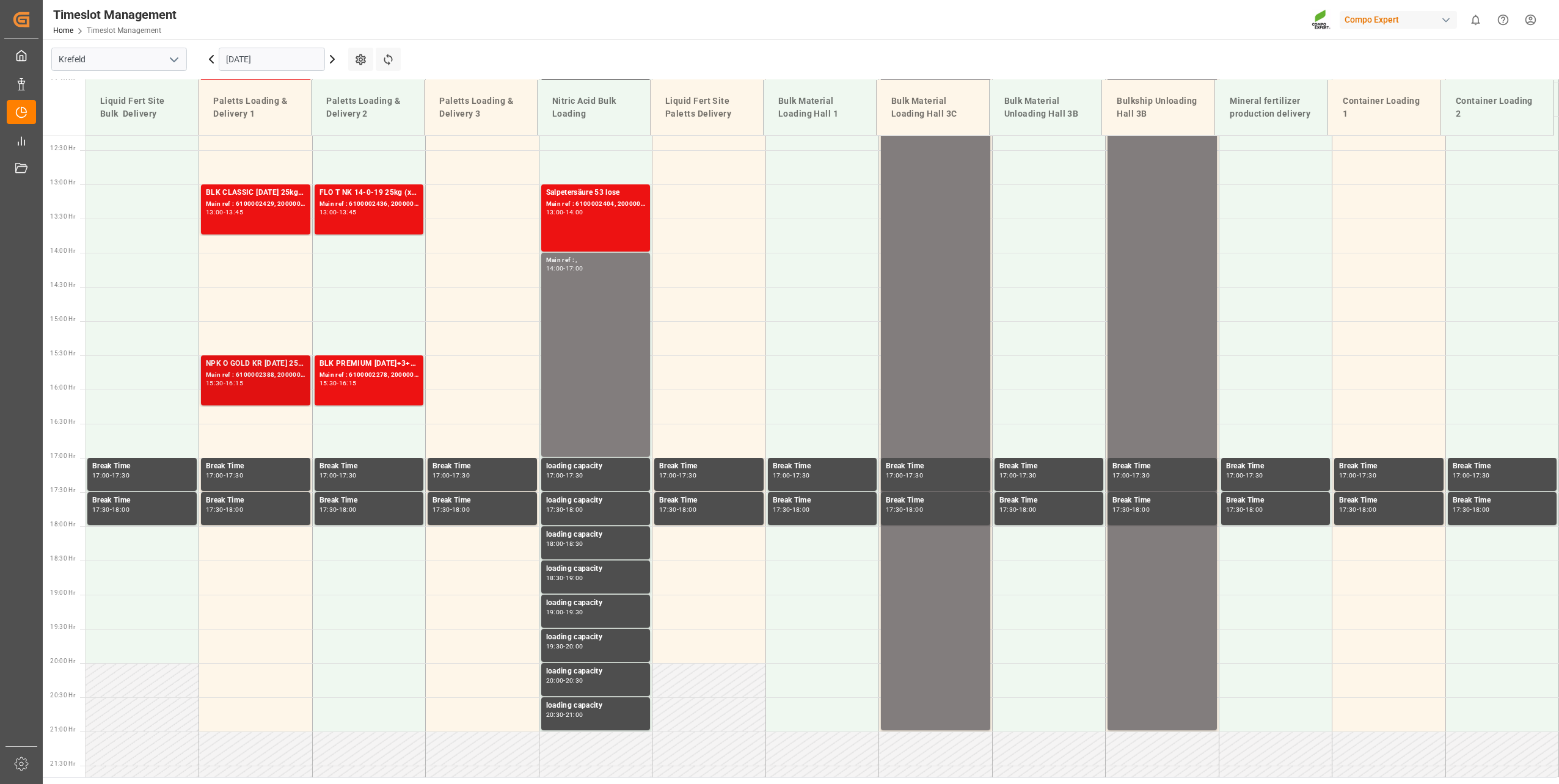
click at [261, 397] on div "NPK O GOLD KR [DATE] 25kg (x60) IT Main ref : 6100002388, 2000001981 15:30 - 16…" at bounding box center [256, 380] width 100 height 45
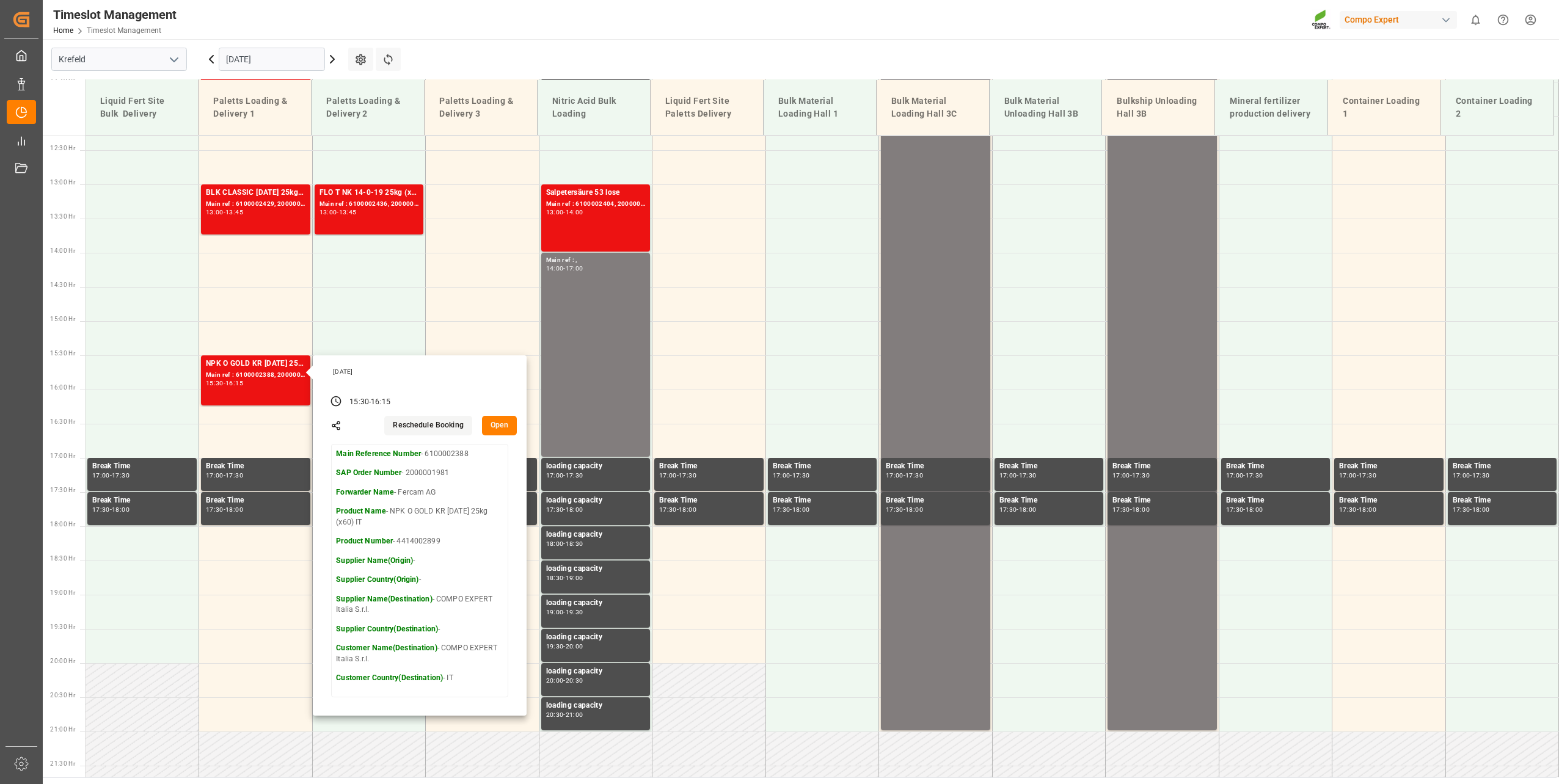
click at [583, 44] on main "[GEOGRAPHIC_DATA] [DATE] Settings Refresh Time Slots Liquid Fert Site Bulk Deli…" at bounding box center [799, 408] width 1513 height 738
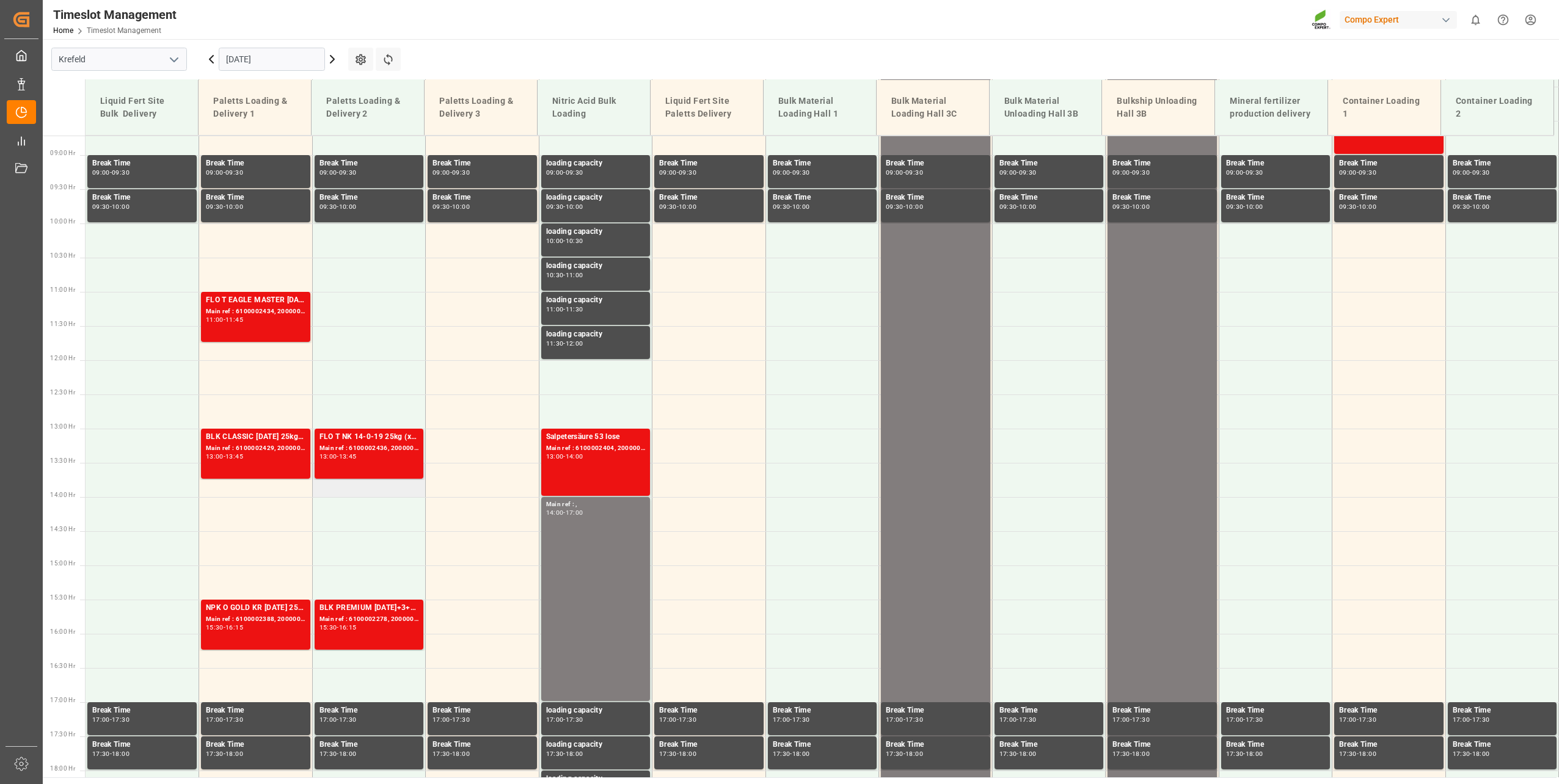
scroll to position [657, 0]
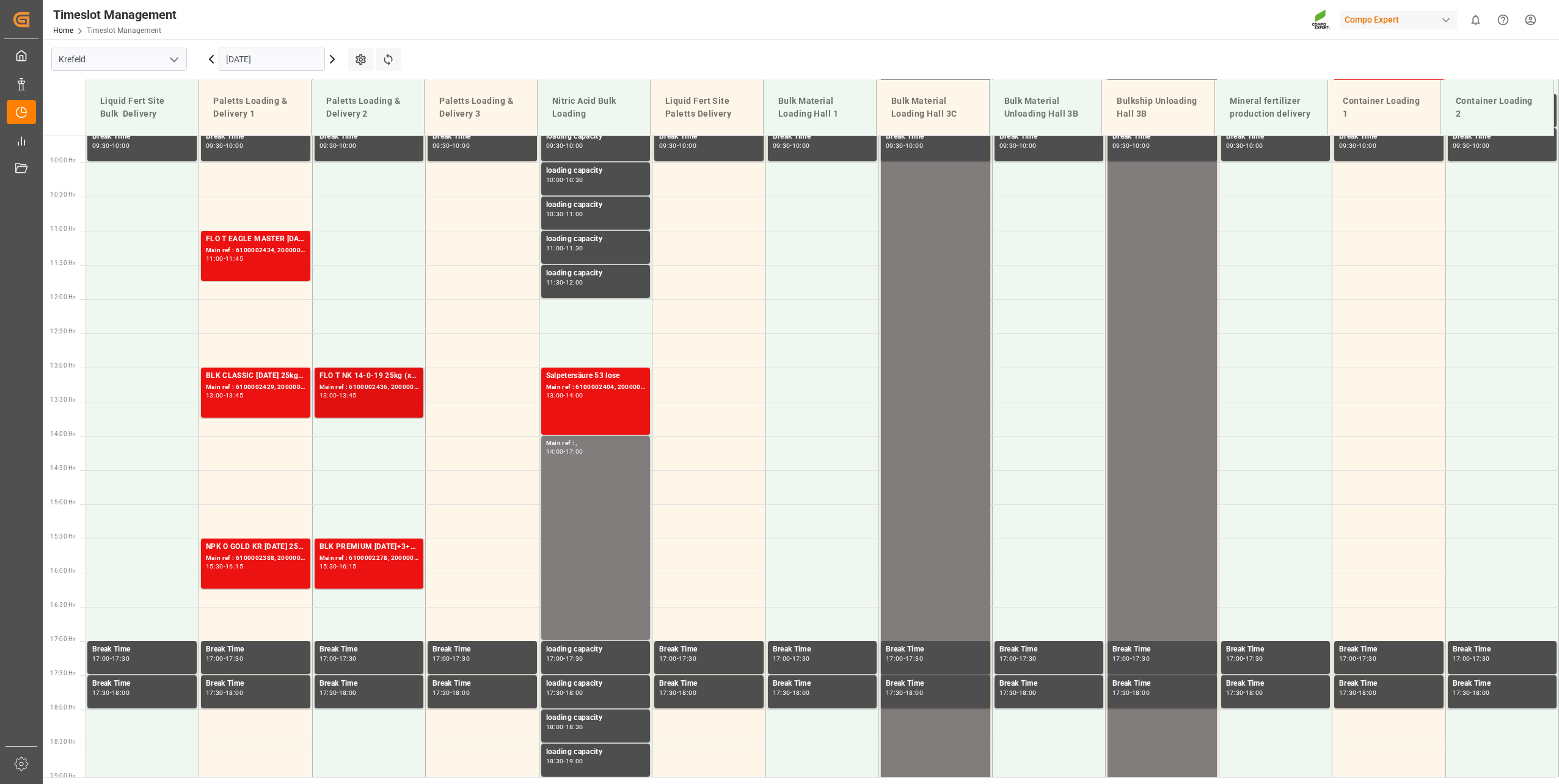
click at [363, 400] on div "FLO T NK 14-0-19 25kg (x40) INTBT FAIR 25-5-8 35%UH 3M 25kg (x40) INTHAK Naranj…" at bounding box center [369, 393] width 100 height 45
click at [391, 566] on div "15:30 - 16:15" at bounding box center [369, 567] width 100 height 7
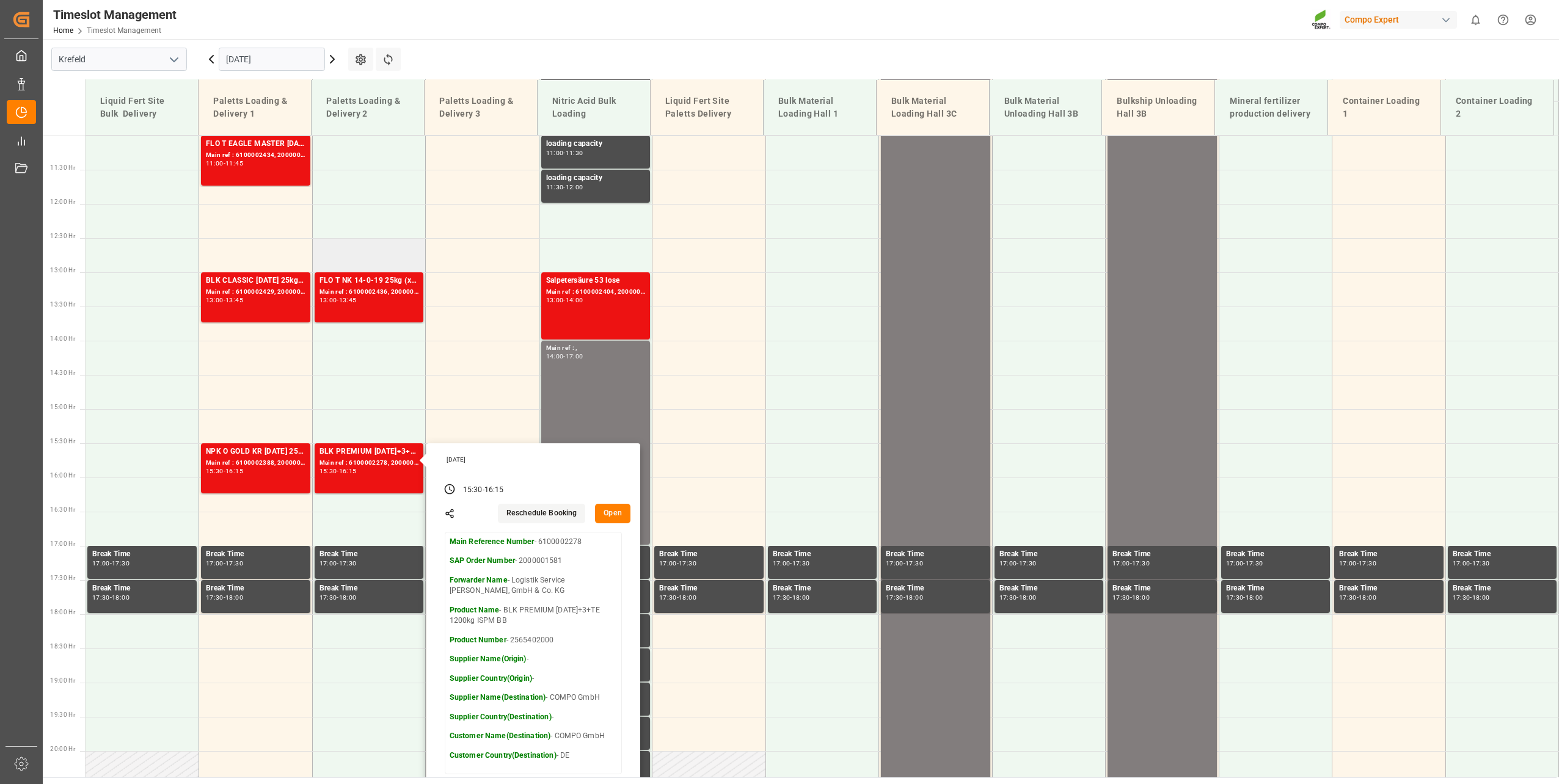
scroll to position [535, 0]
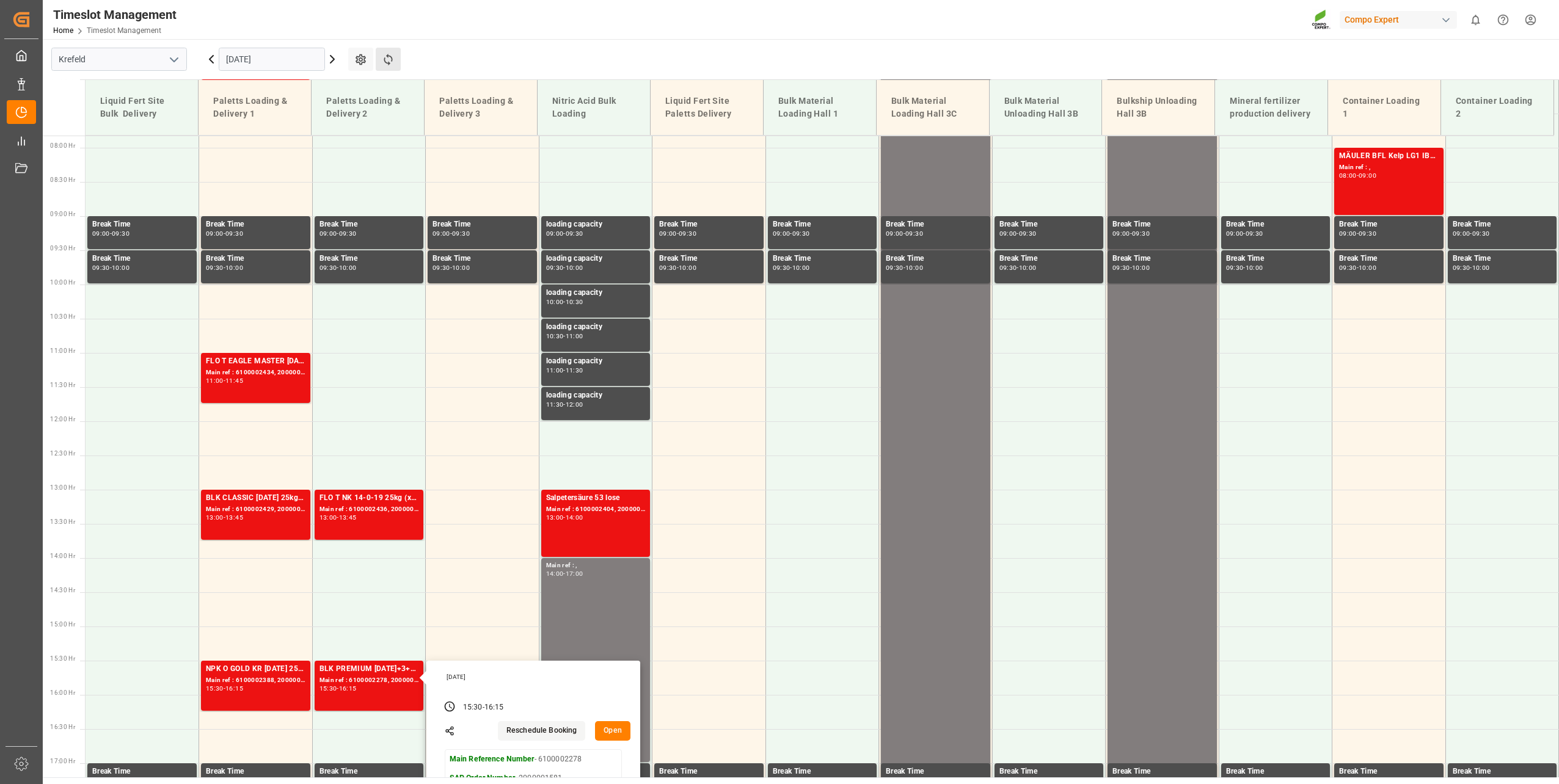
click at [381, 56] on button "Refresh Time Slots" at bounding box center [388, 59] width 25 height 23
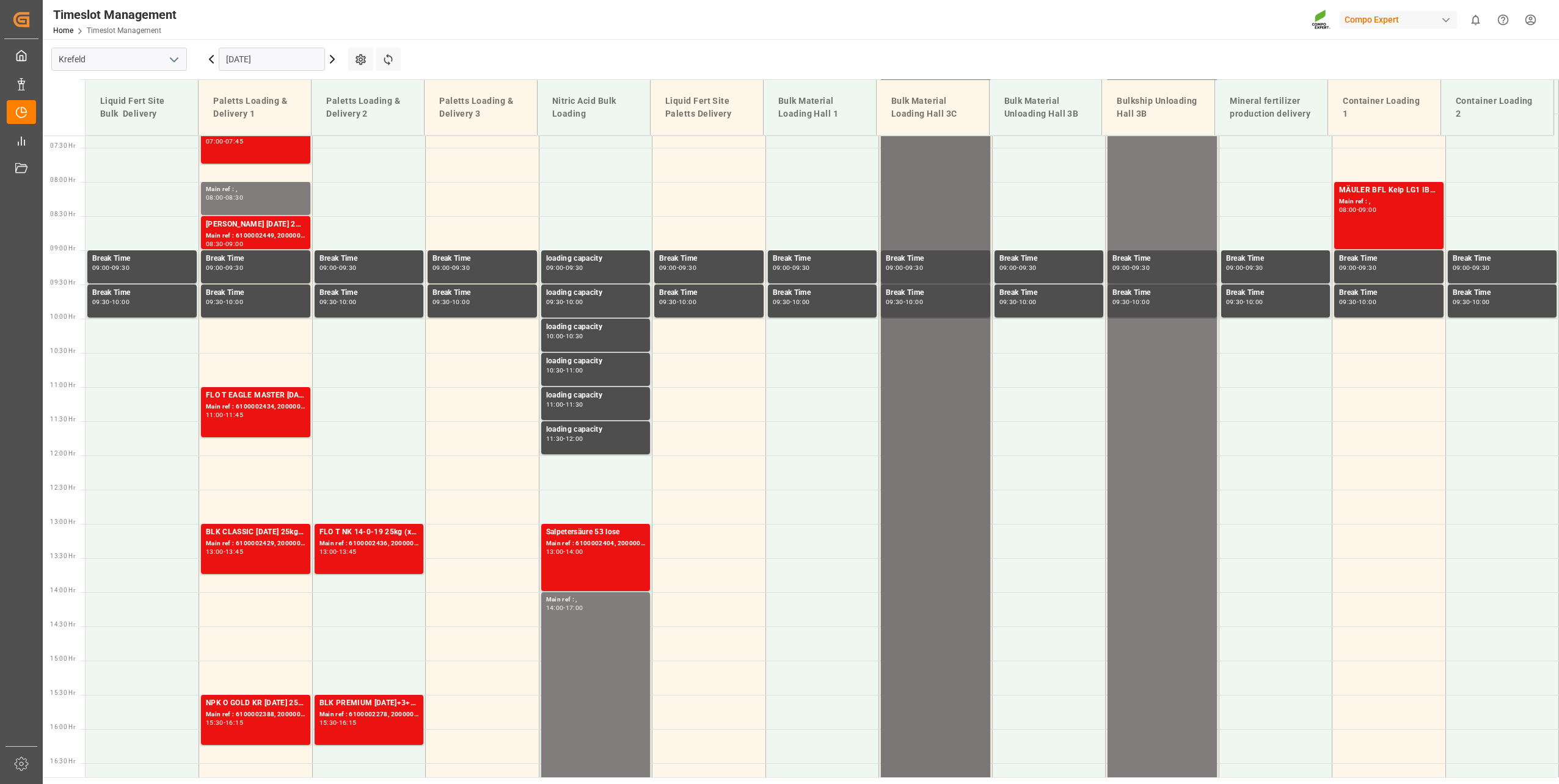
scroll to position [634, 0]
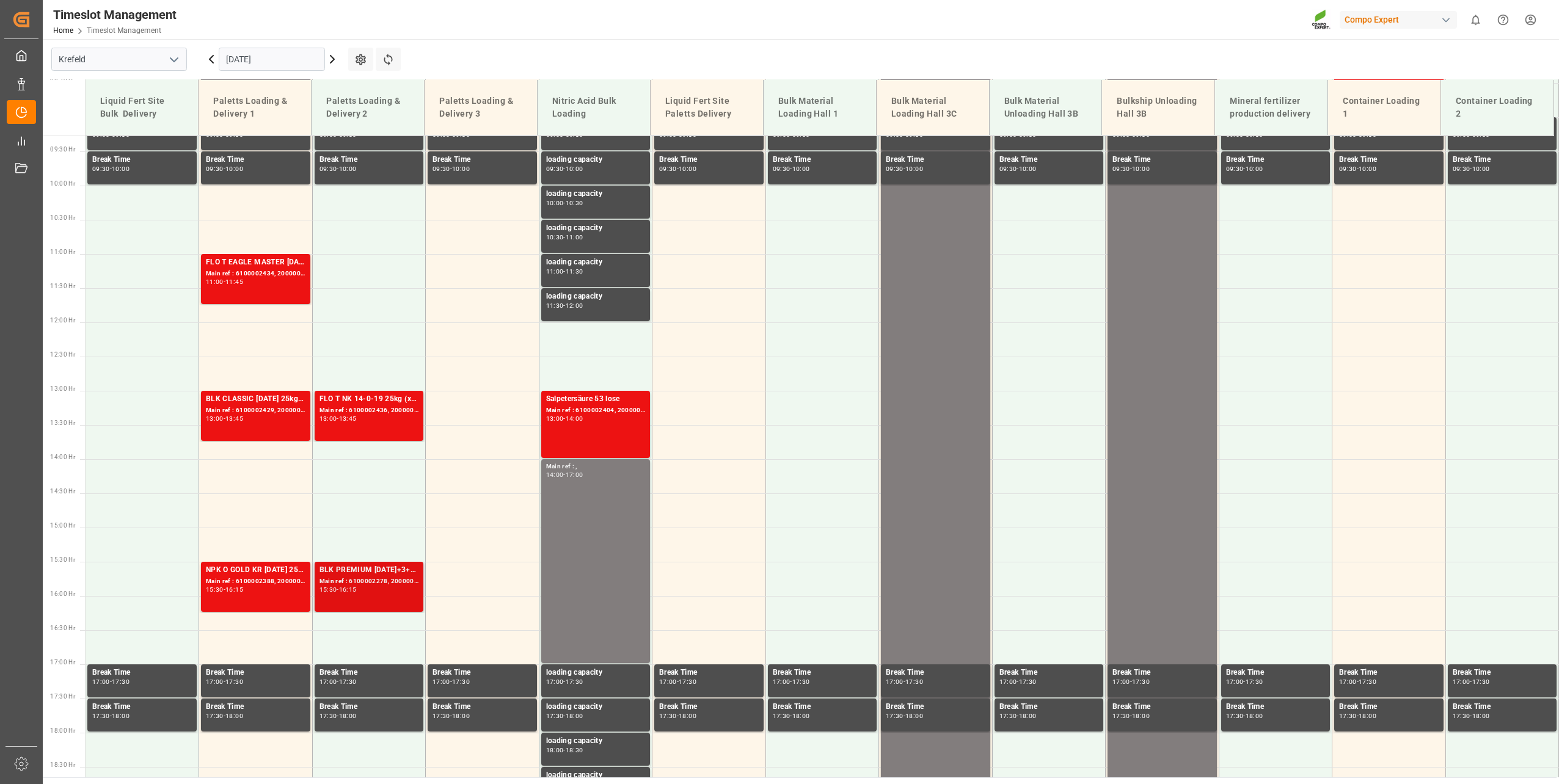
click at [389, 601] on div "BLK PREMIUM [DATE]+3+TE 1200kg ISPM BB Main ref : 6100002278, 2000001581 15:30 …" at bounding box center [369, 587] width 100 height 45
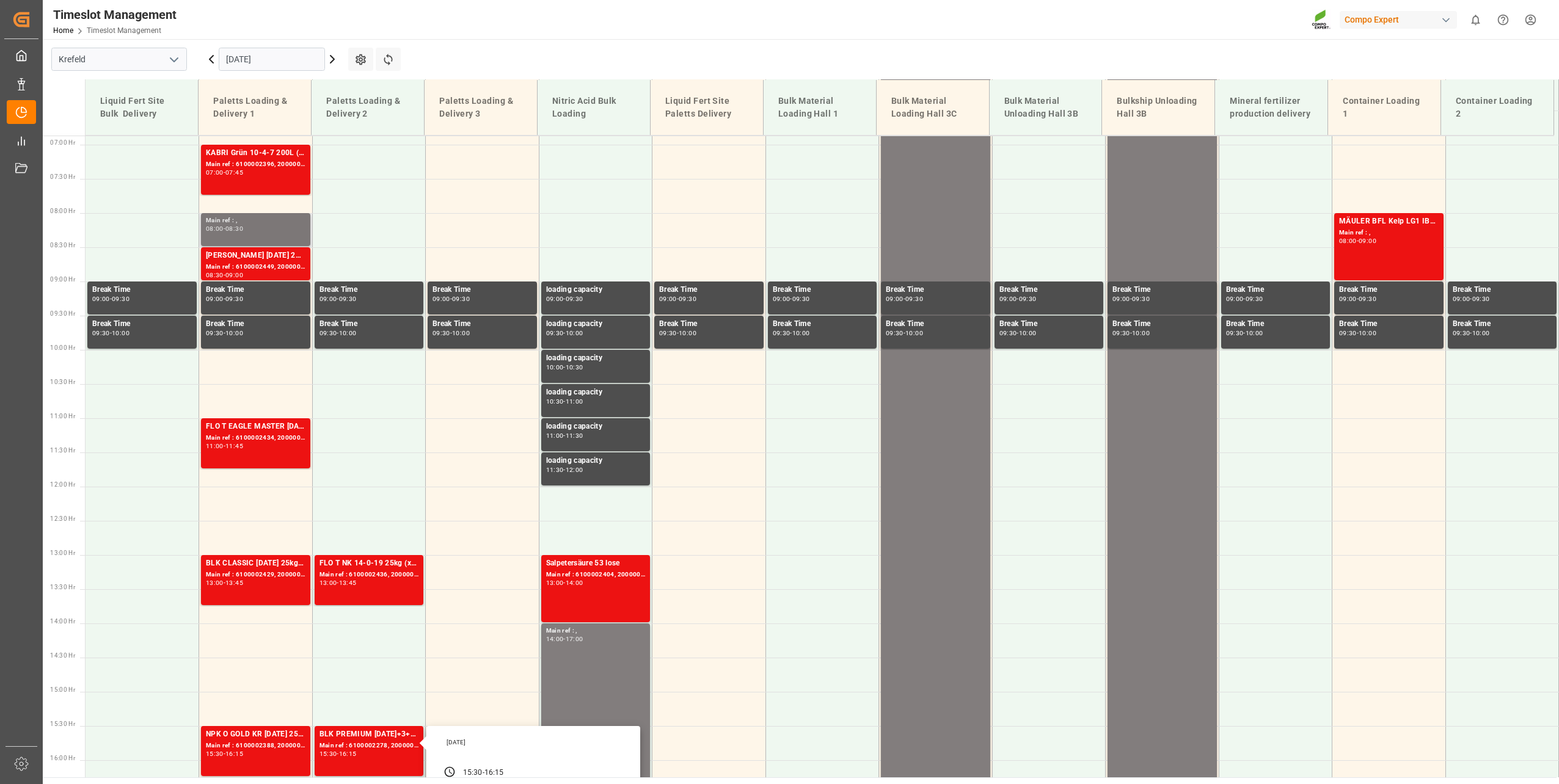
scroll to position [451, 0]
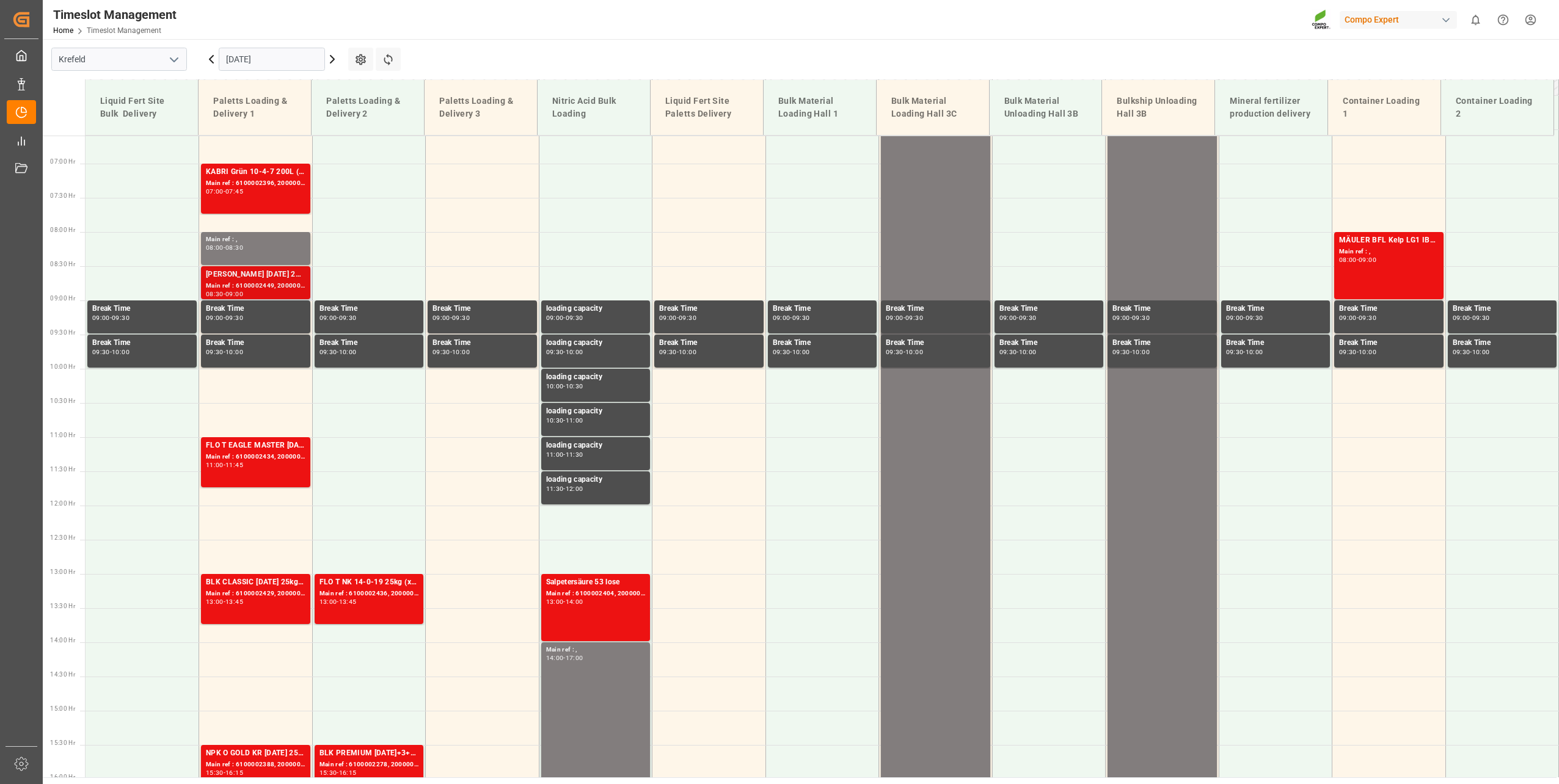
click at [285, 287] on div "Main ref : 6100002449, 2000001287" at bounding box center [256, 286] width 100 height 10
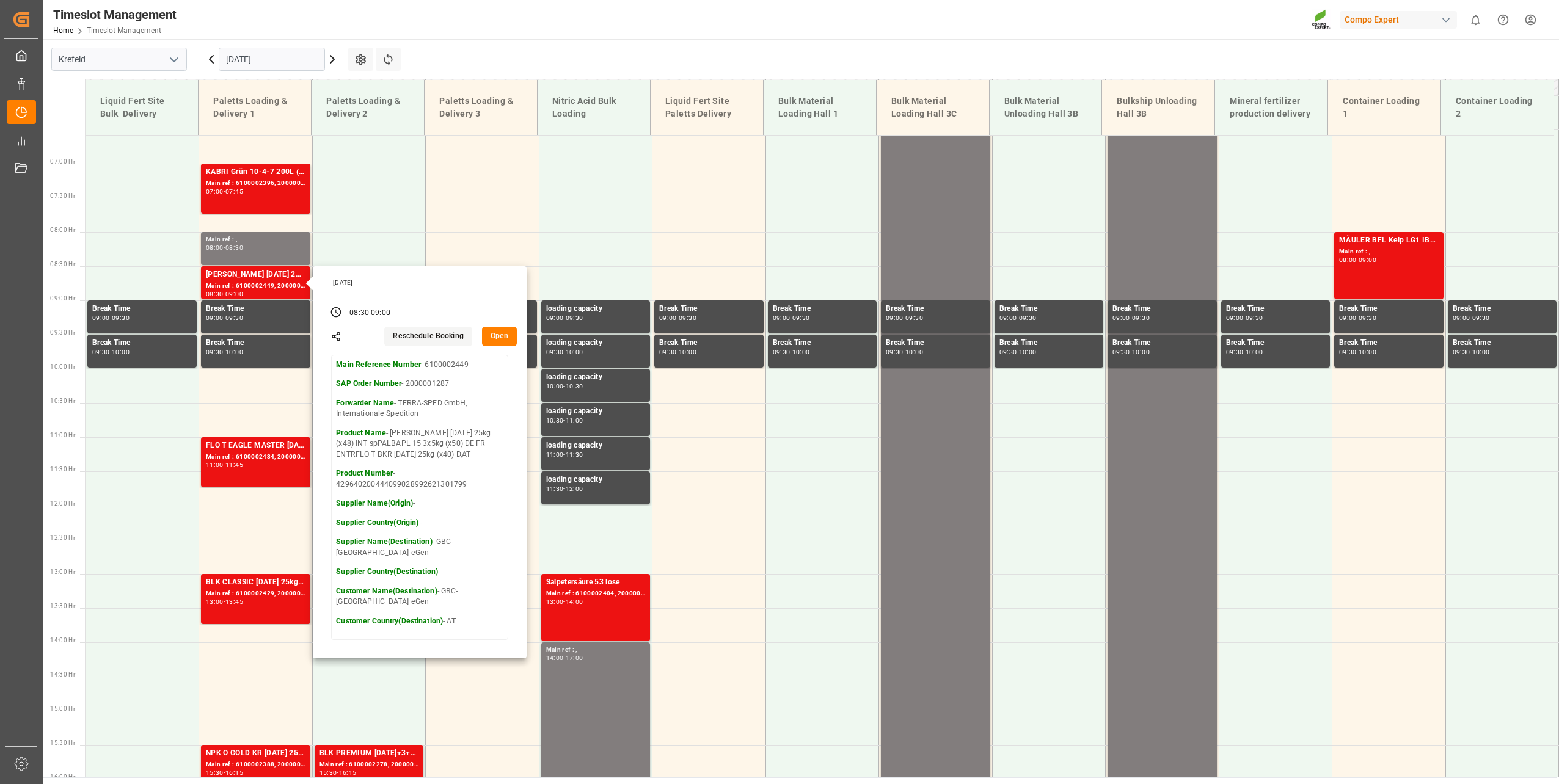
click at [811, 44] on main "[GEOGRAPHIC_DATA] [DATE] Settings Refresh Time Slots Liquid Fert Site Bulk Deli…" at bounding box center [799, 408] width 1513 height 738
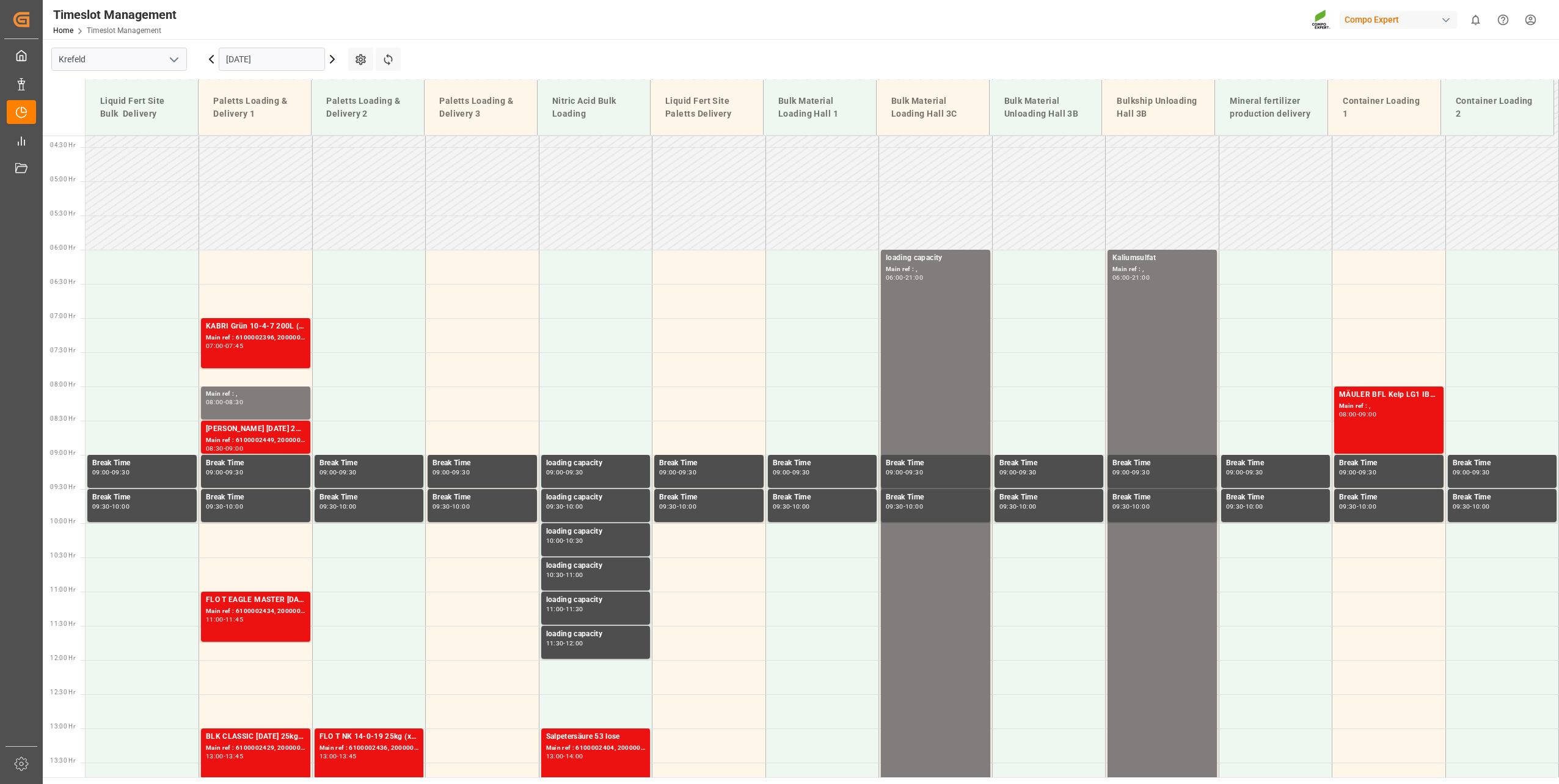
scroll to position [267, 0]
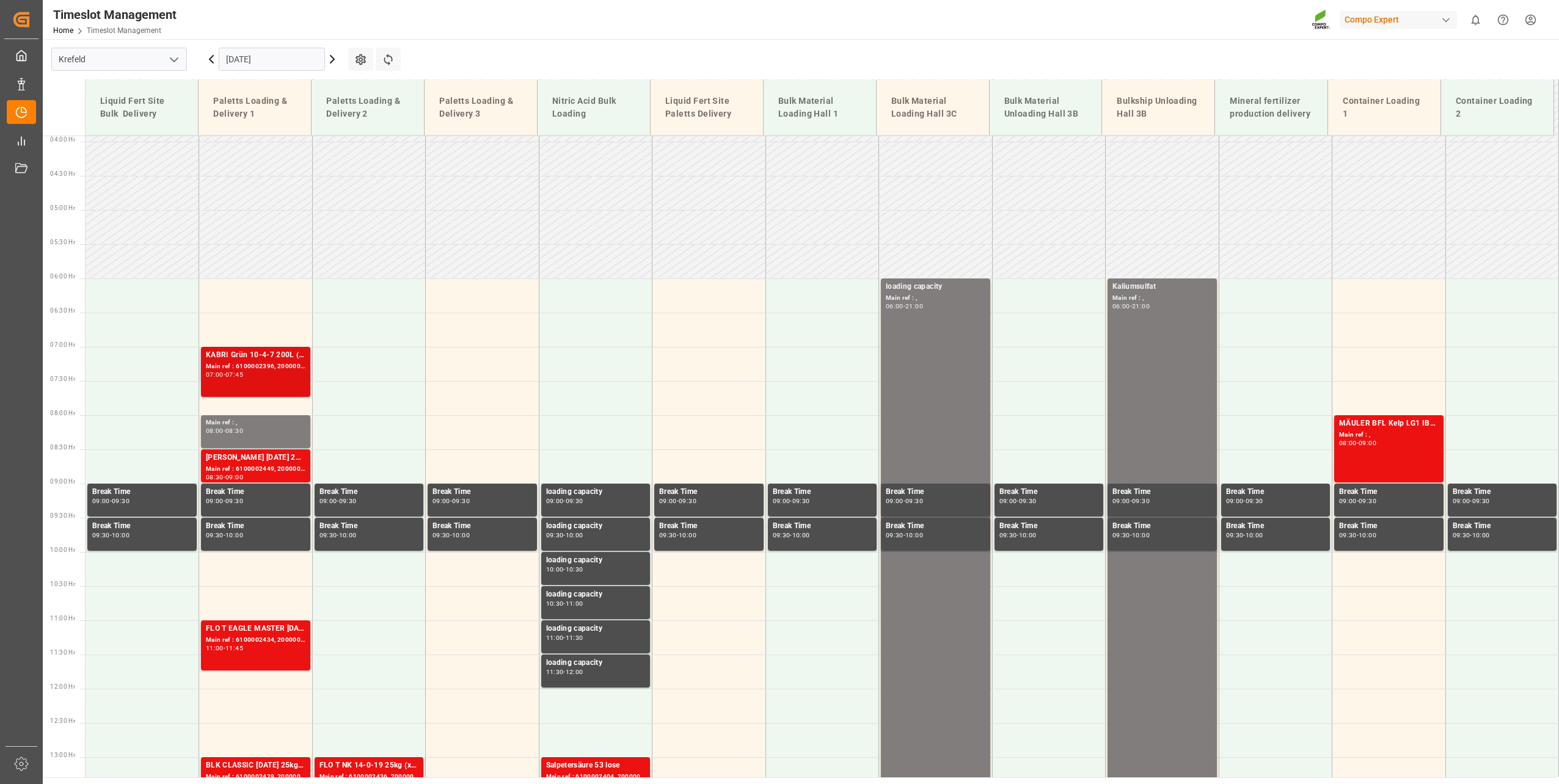
click at [238, 378] on div "KABRI Grün 10-4-7 200L (x4) DE,ENKABRI blau 8-8-6 200L (x4) DE,ENKabri blau 8-8…" at bounding box center [256, 372] width 100 height 45
click at [233, 460] on div "[PERSON_NAME] [DATE] 25kg (x48) INT spPALBAPL 15 3x5kg (x50) DE FR ENTRFLO T BK…" at bounding box center [256, 458] width 100 height 12
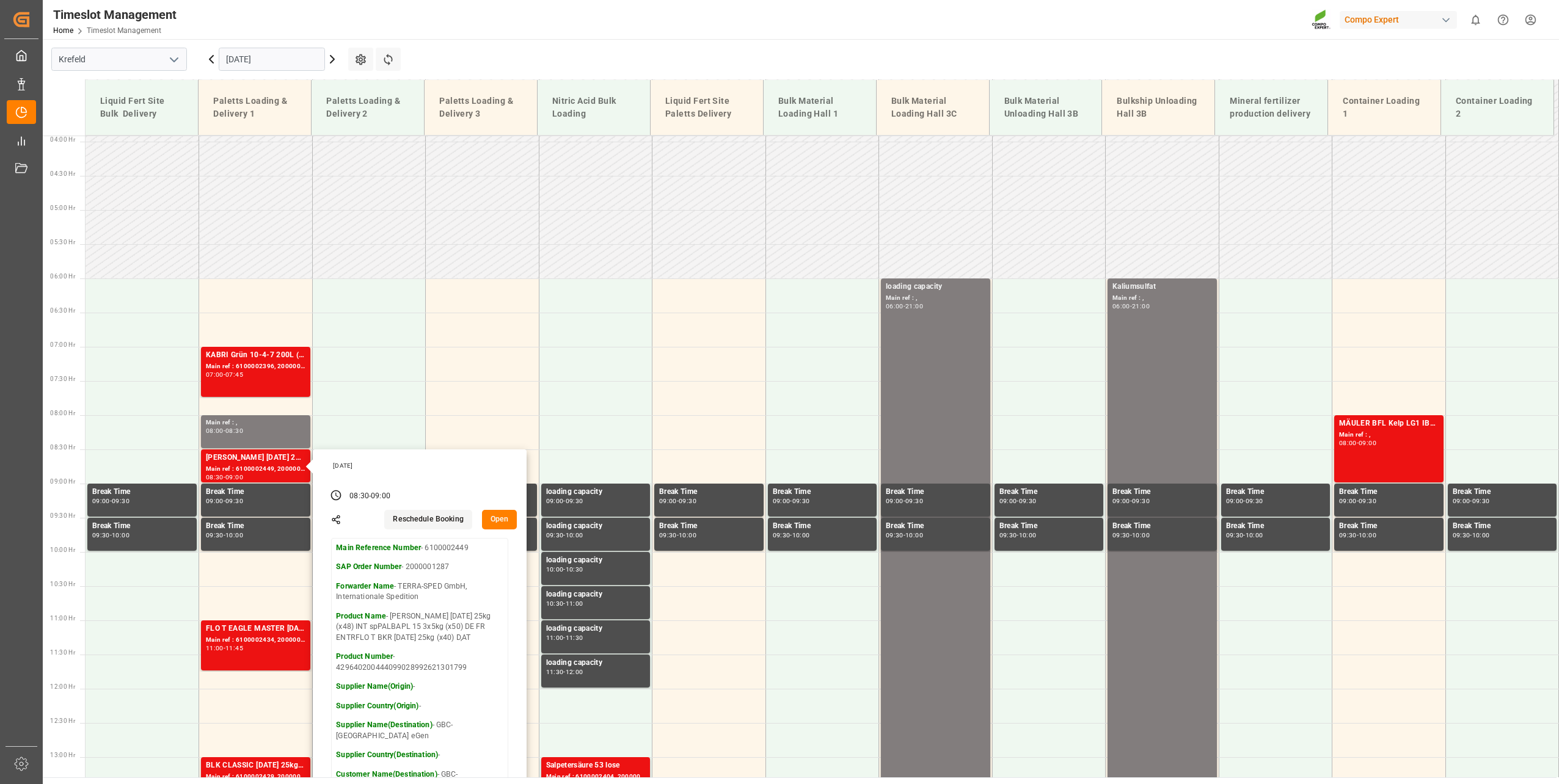
click at [493, 73] on main "[GEOGRAPHIC_DATA] [DATE] Settings Refresh Time Slots Liquid Fert Site Bulk Deli…" at bounding box center [799, 408] width 1513 height 738
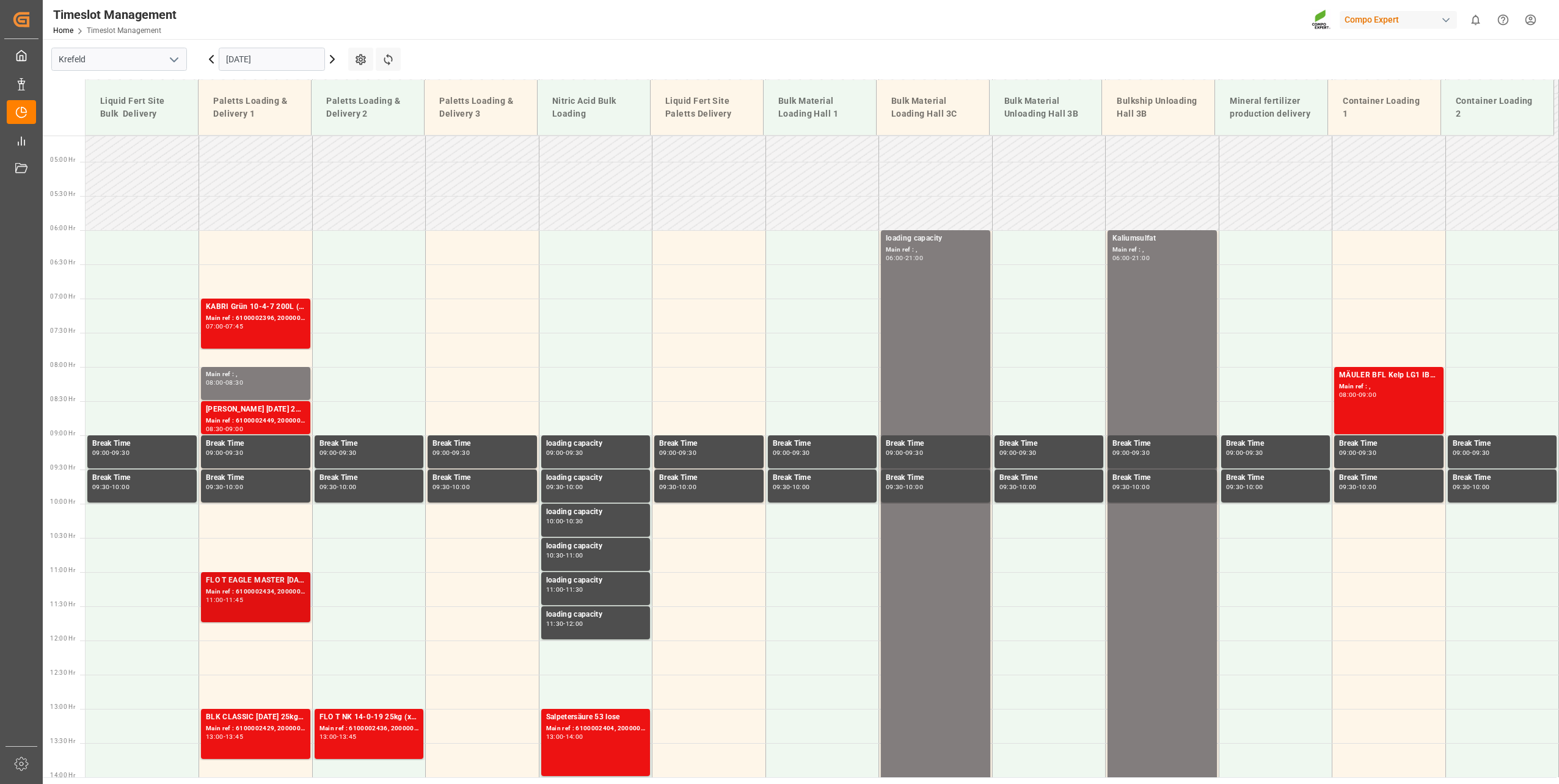
scroll to position [389, 0]
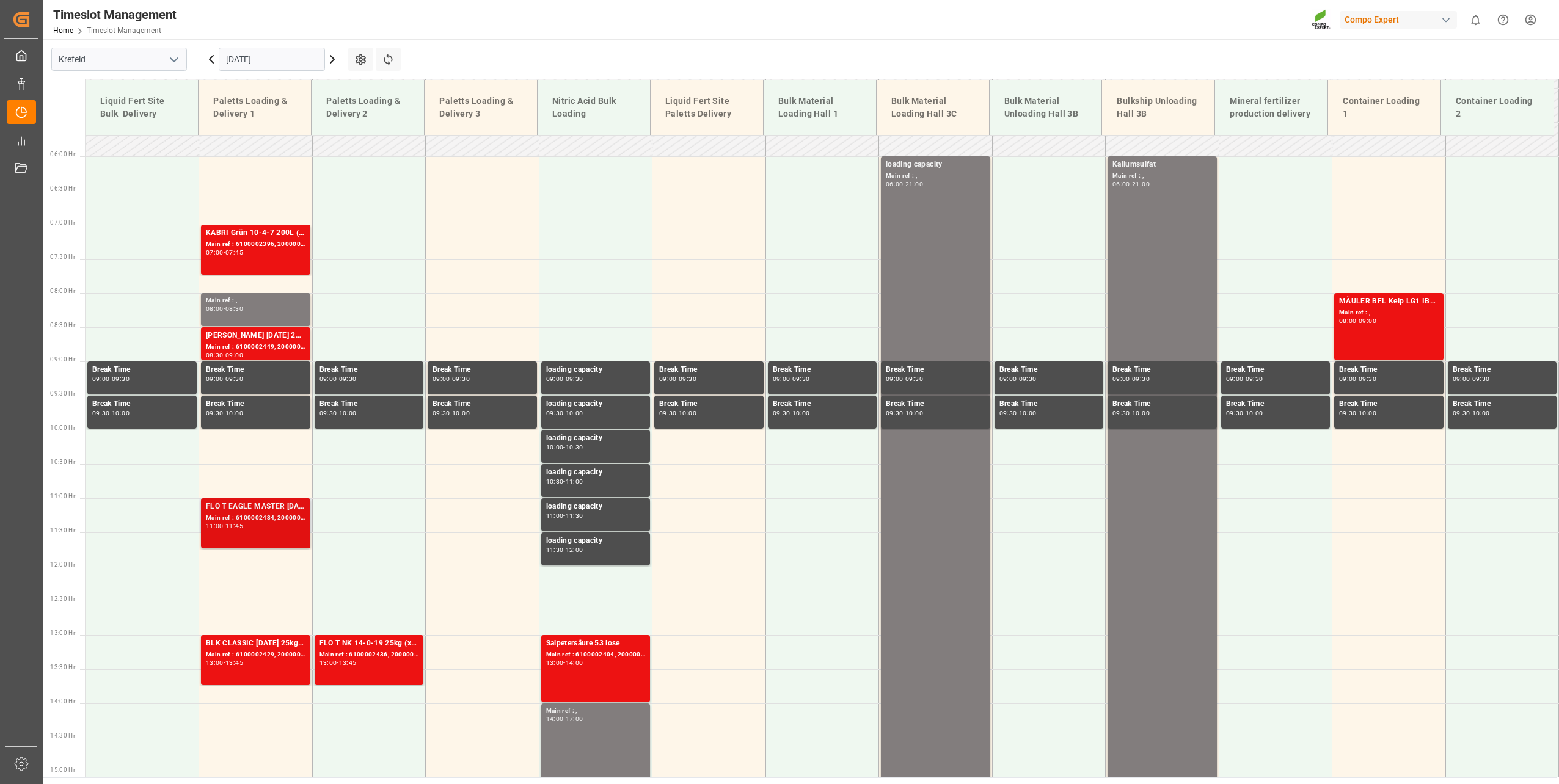
click at [250, 518] on div "Main ref : 6100002434, 2000002048" at bounding box center [256, 517] width 100 height 10
click at [232, 661] on div "13:45" at bounding box center [234, 663] width 18 height 5
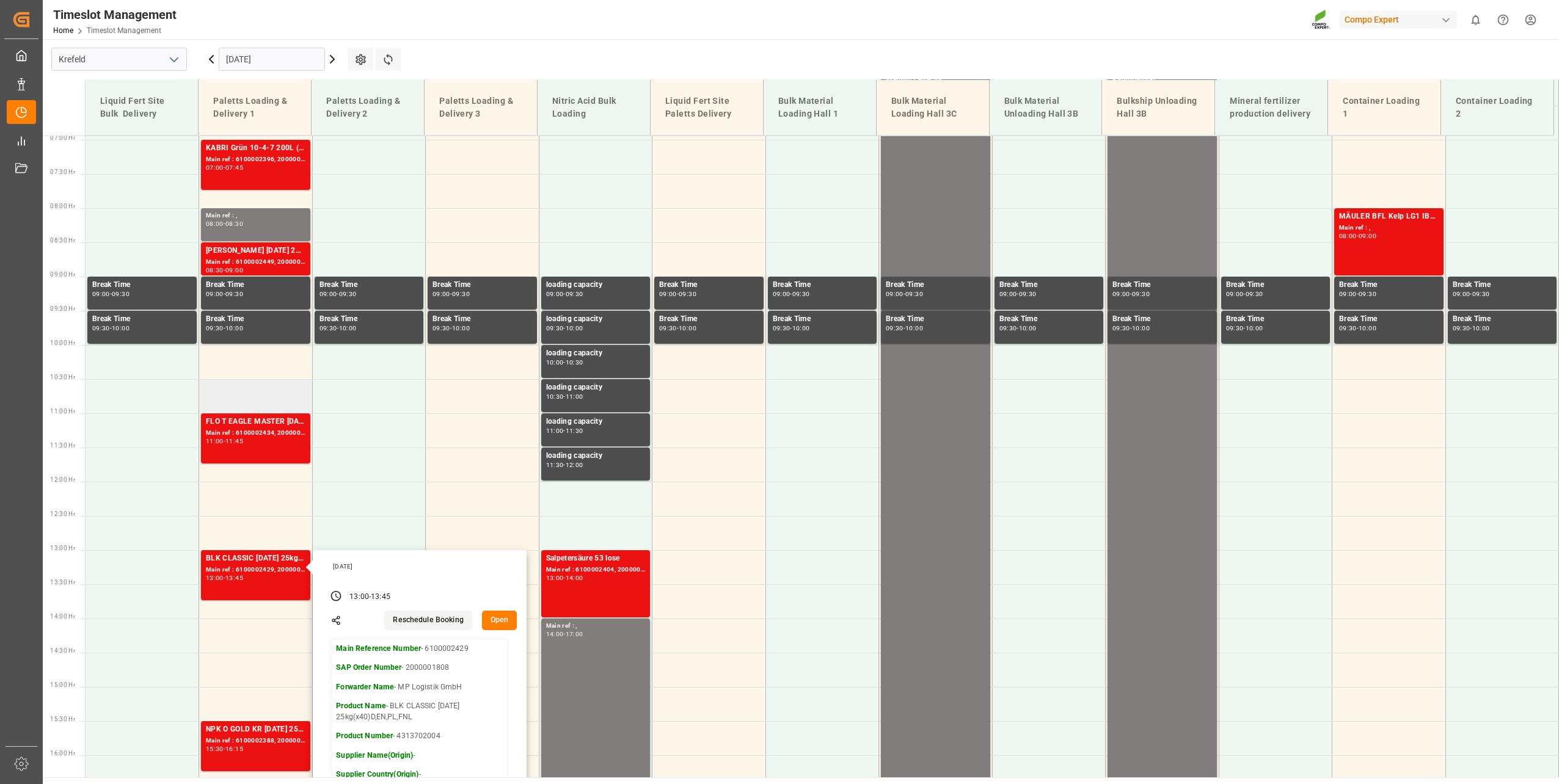
scroll to position [451, 0]
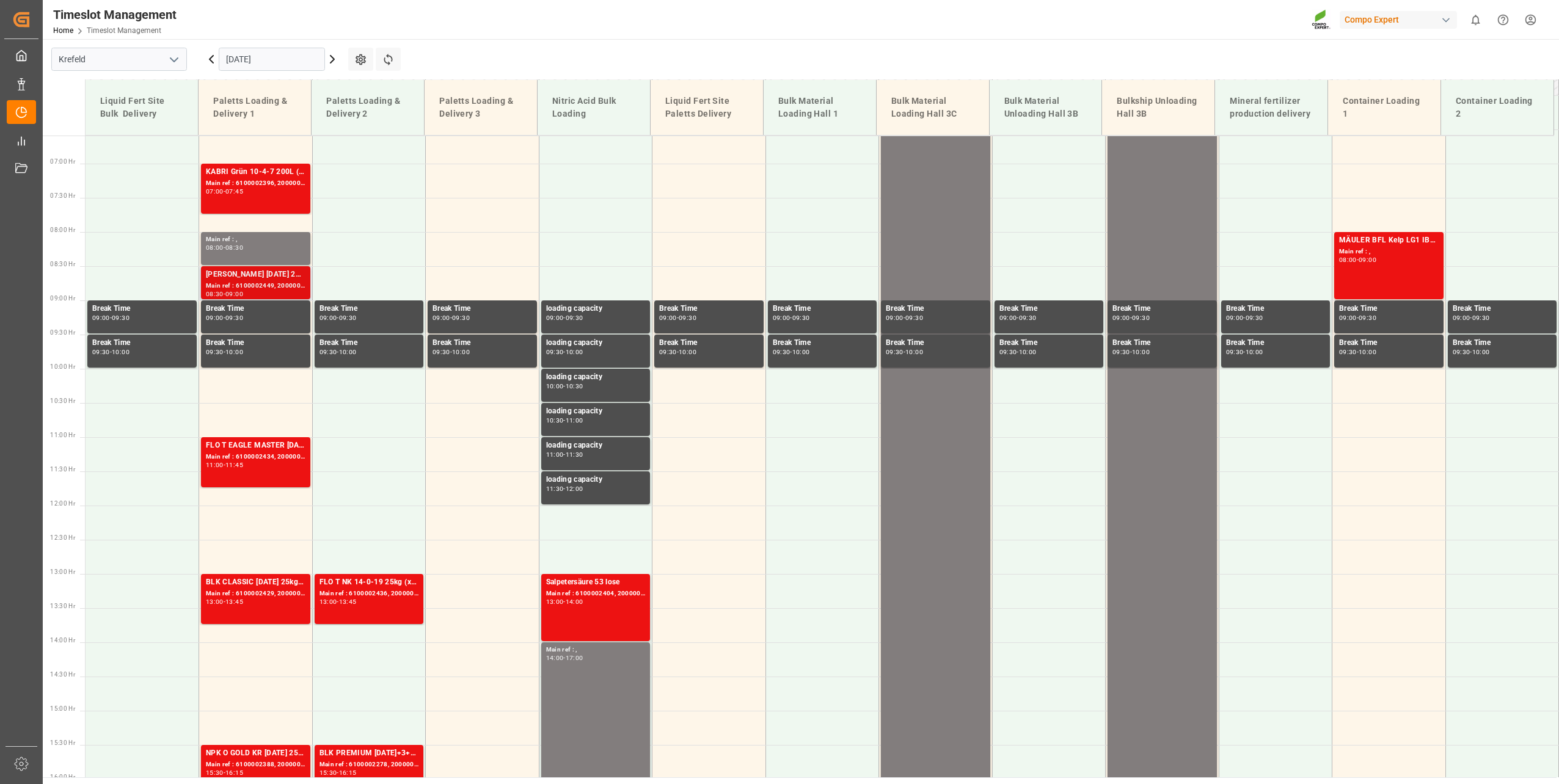
click at [255, 292] on div "08:30 - 09:00" at bounding box center [256, 295] width 100 height 7
click at [254, 608] on div "BLK CLASSIC [DATE] 25kg(x40)D,EN,PL,FNL Main ref : 6100002429, 2000001808 13:00…" at bounding box center [256, 599] width 100 height 45
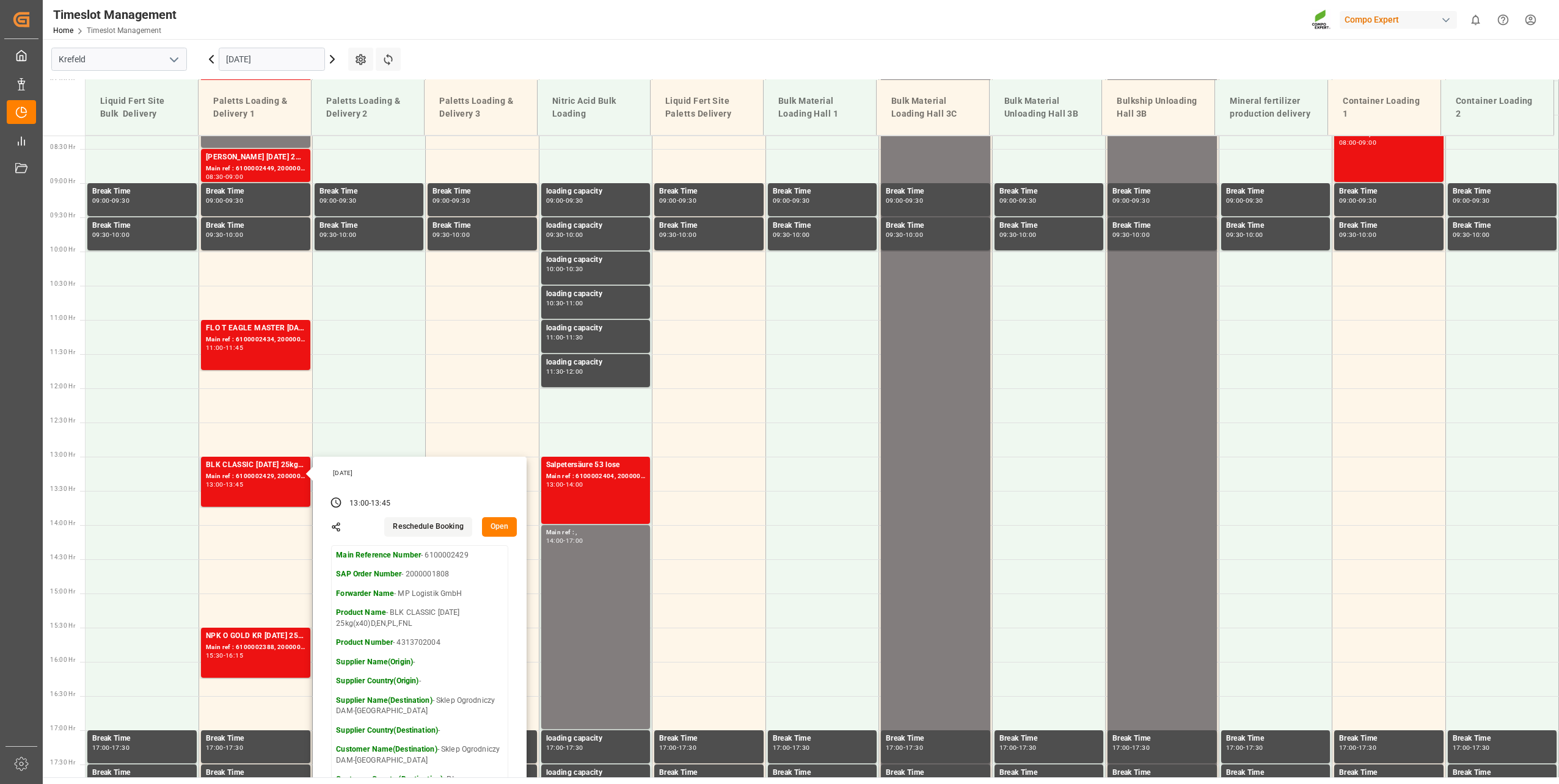
scroll to position [573, 0]
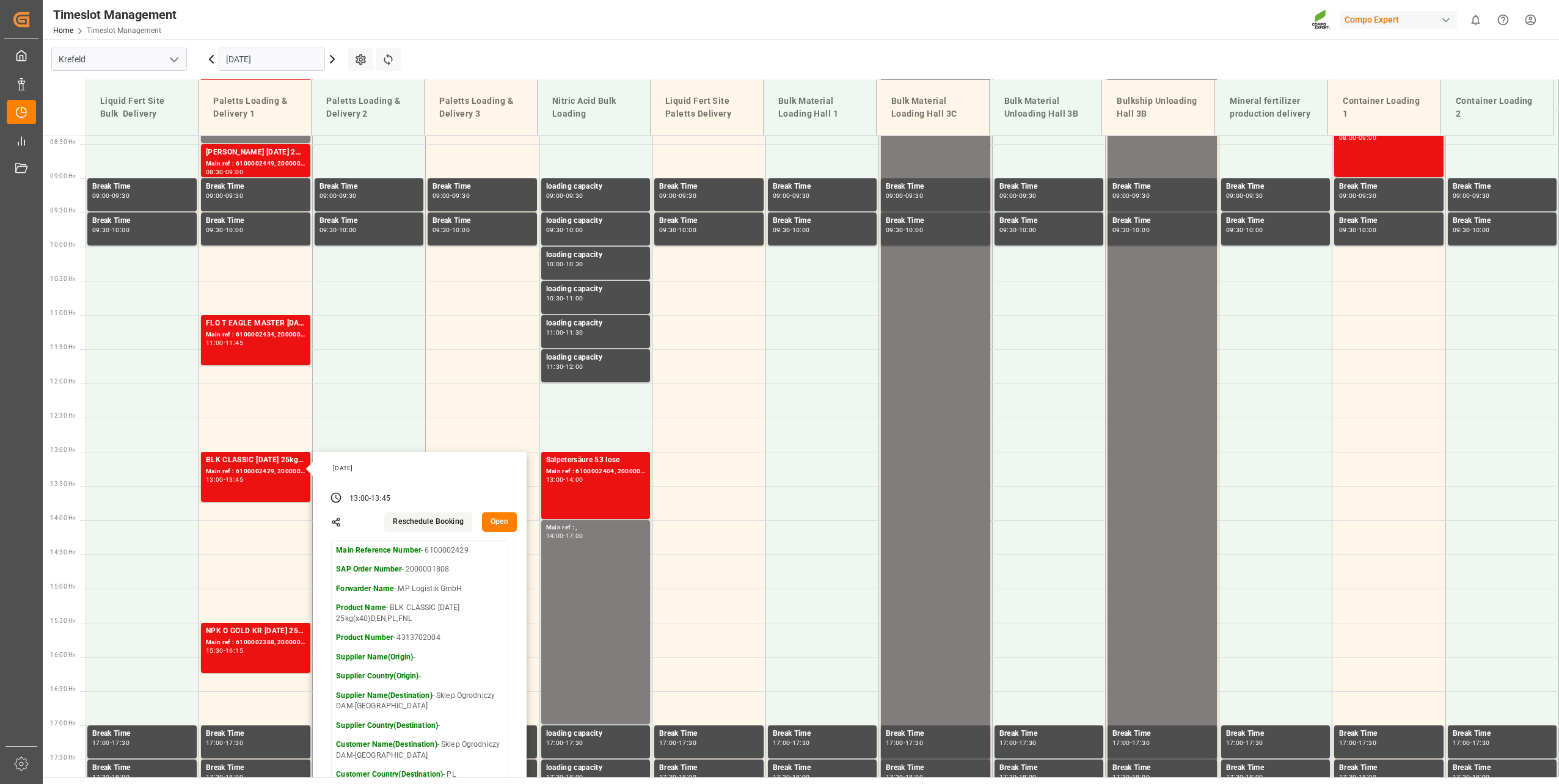
click at [555, 50] on main "[GEOGRAPHIC_DATA] [DATE] Settings Refresh Time Slots Liquid Fert Site Bulk Deli…" at bounding box center [799, 408] width 1513 height 738
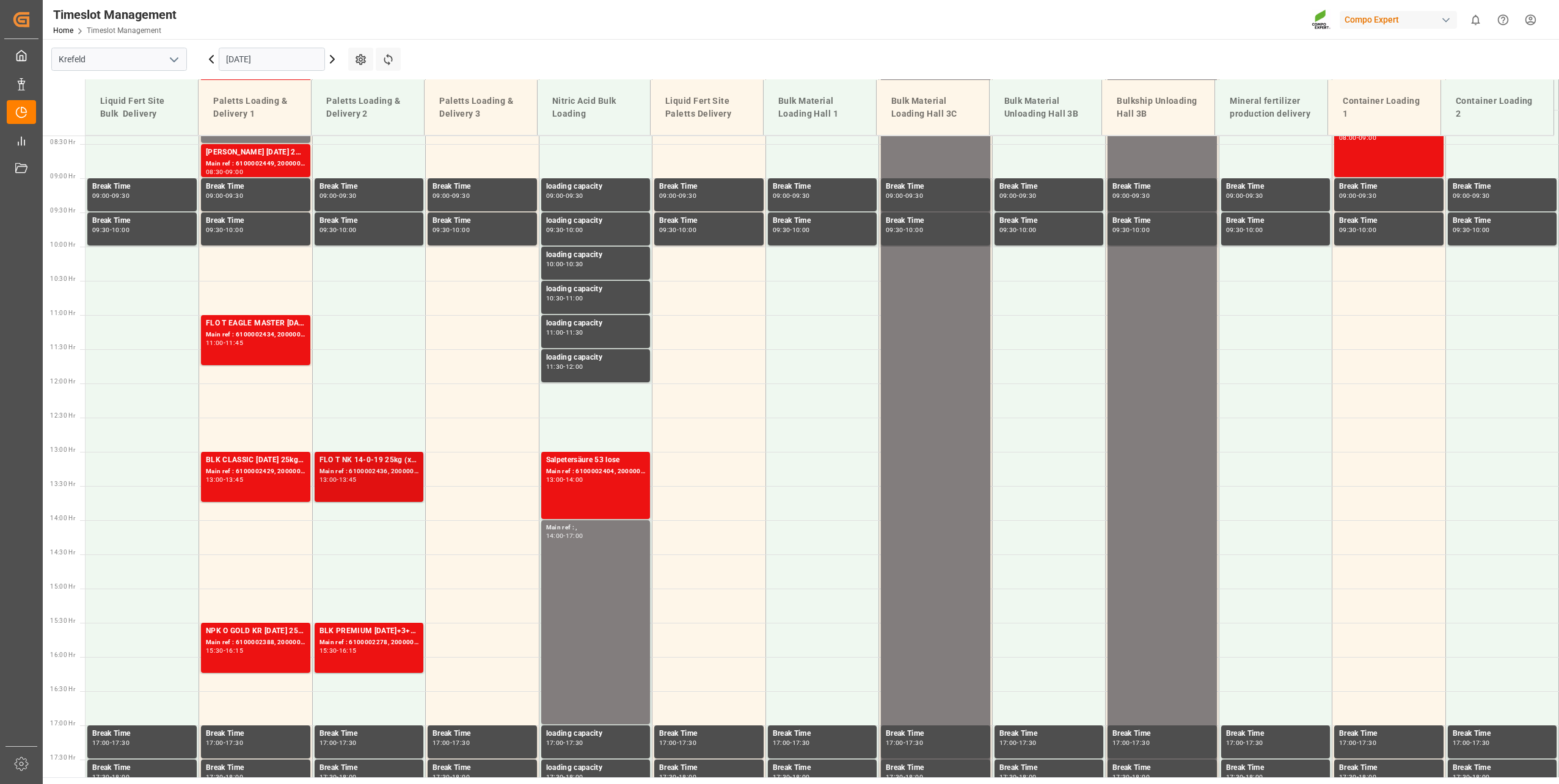
click at [386, 483] on div "13:00 - 13:45" at bounding box center [369, 480] width 100 height 7
click at [243, 648] on div "16:15" at bounding box center [234, 650] width 18 height 5
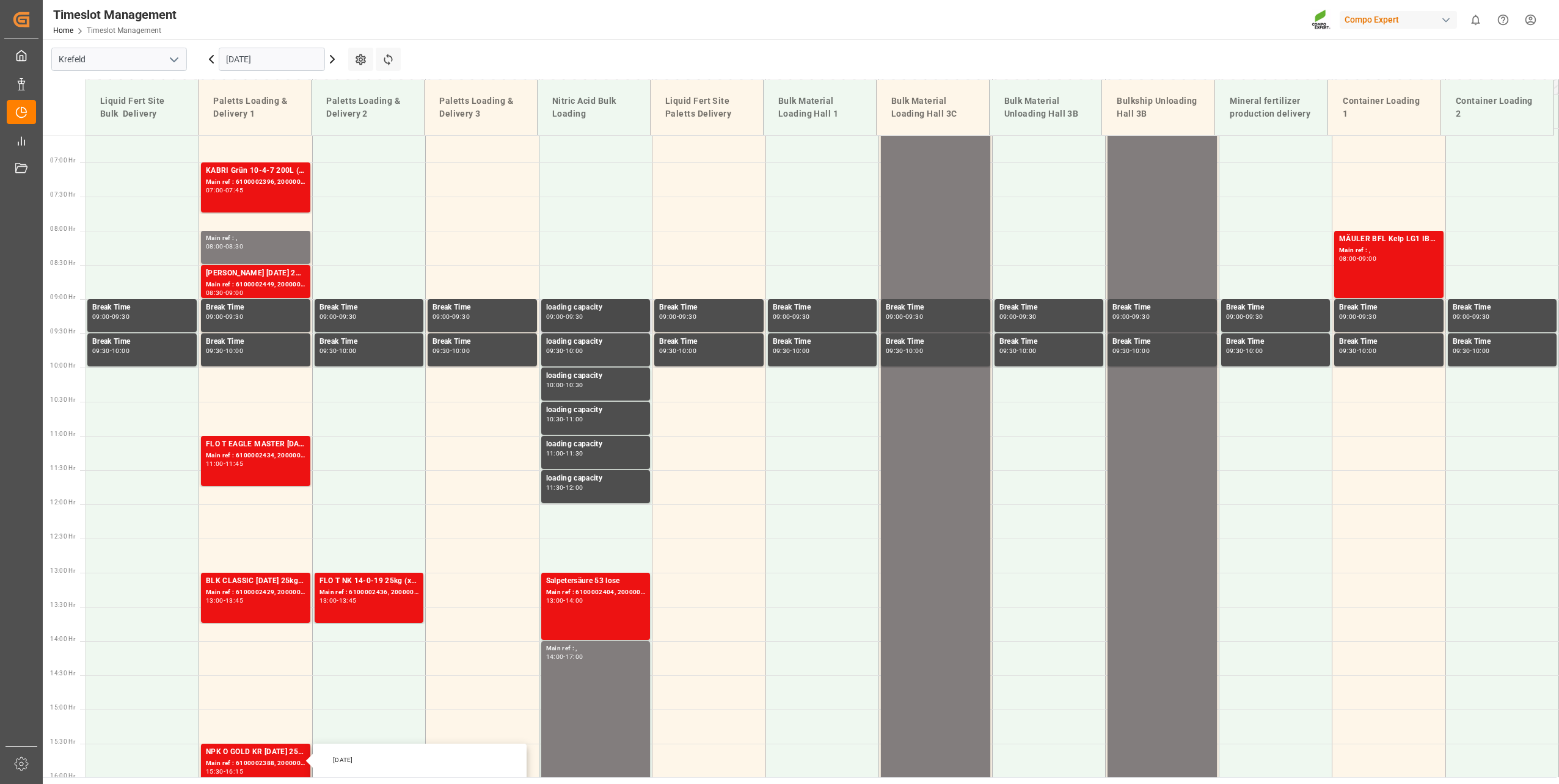
scroll to position [329, 0]
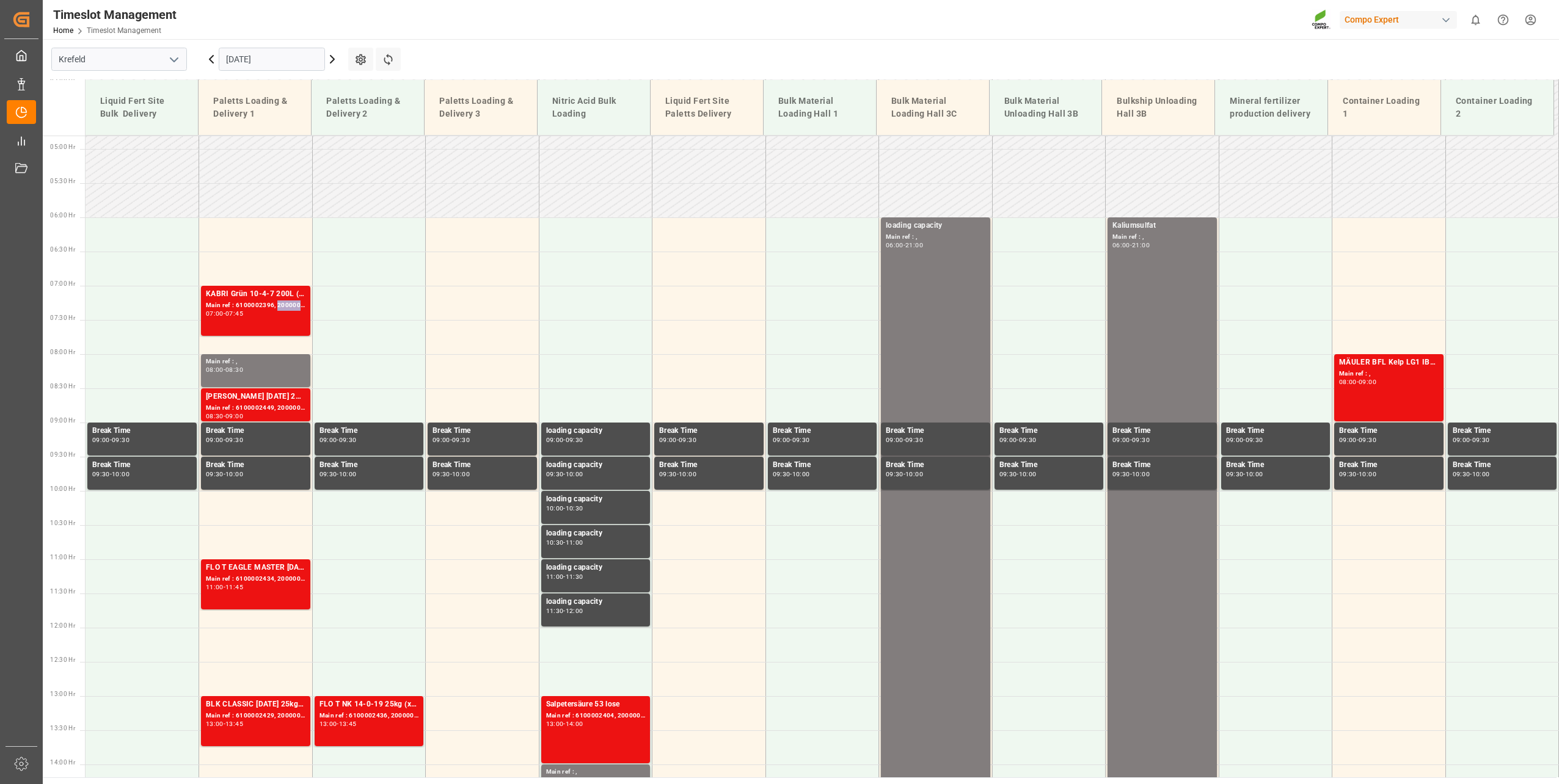
click at [283, 309] on div "Main ref : 6100002396, 2000001900" at bounding box center [256, 305] width 100 height 10
click at [284, 406] on div "Main ref : 6100002449, 2000001287" at bounding box center [256, 408] width 100 height 10
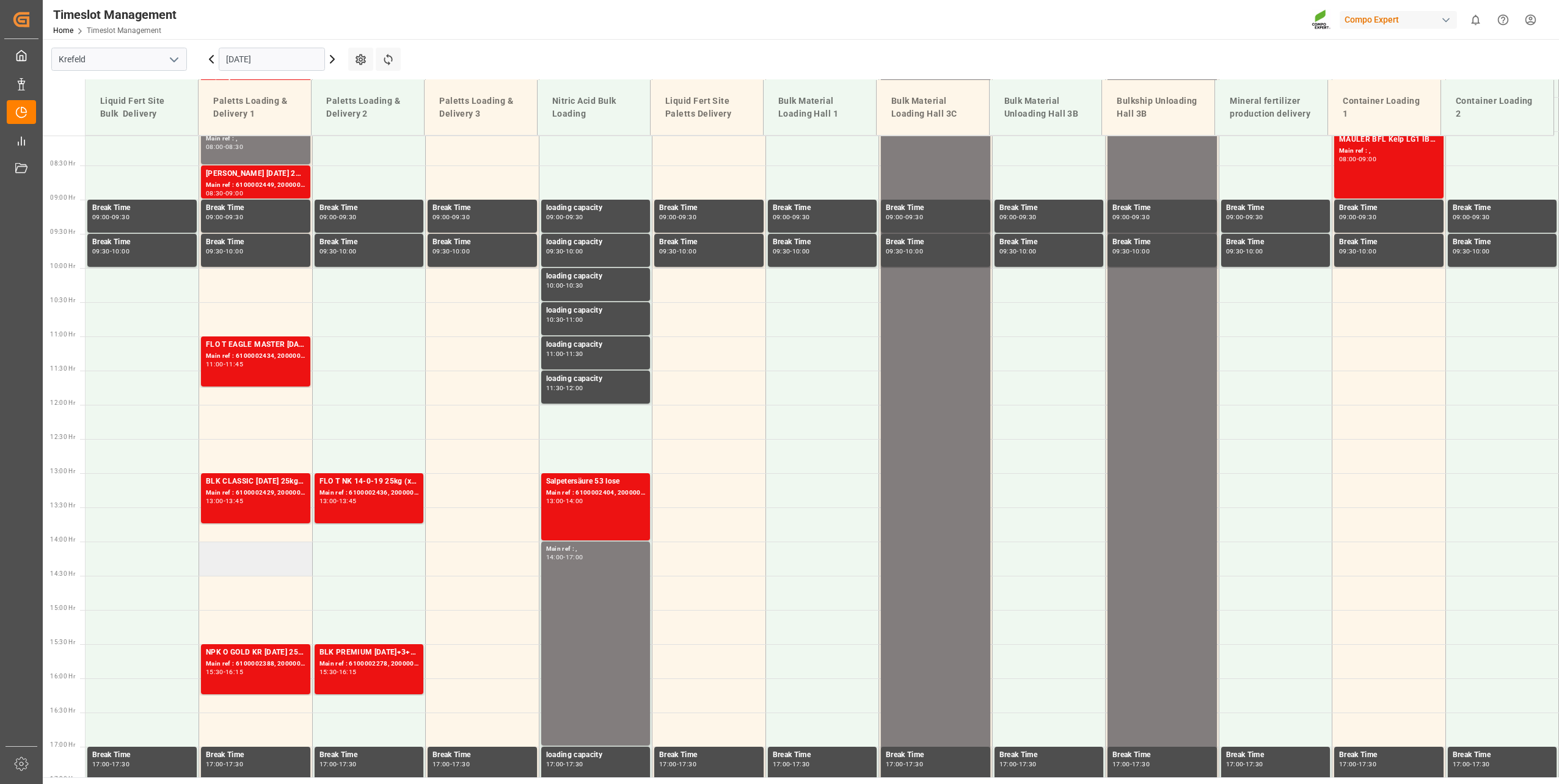
scroll to position [573, 0]
